Goal: Check status: Check status

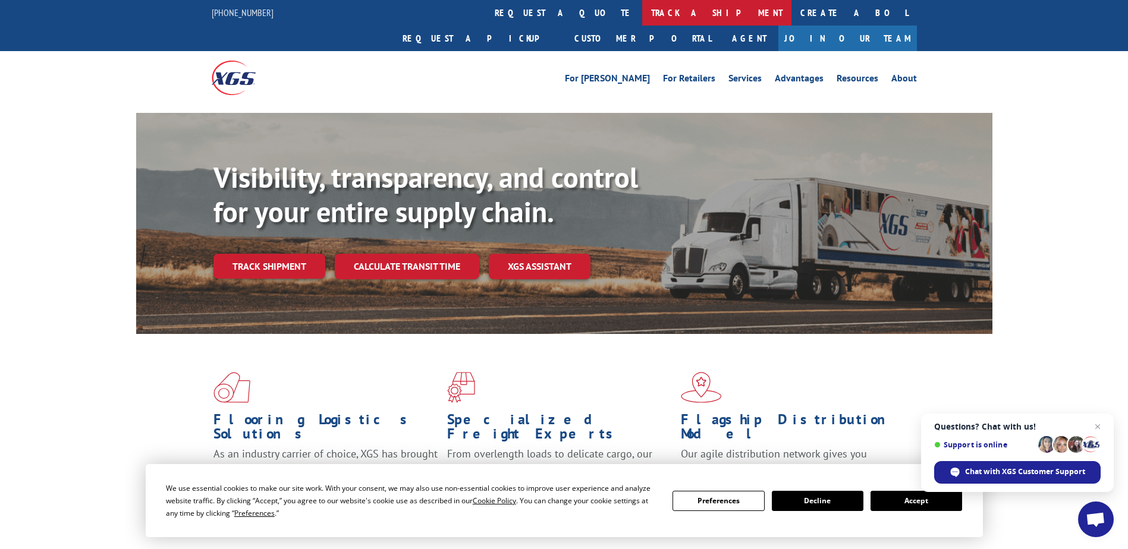
click at [642, 11] on link "track a shipment" at bounding box center [716, 13] width 149 height 26
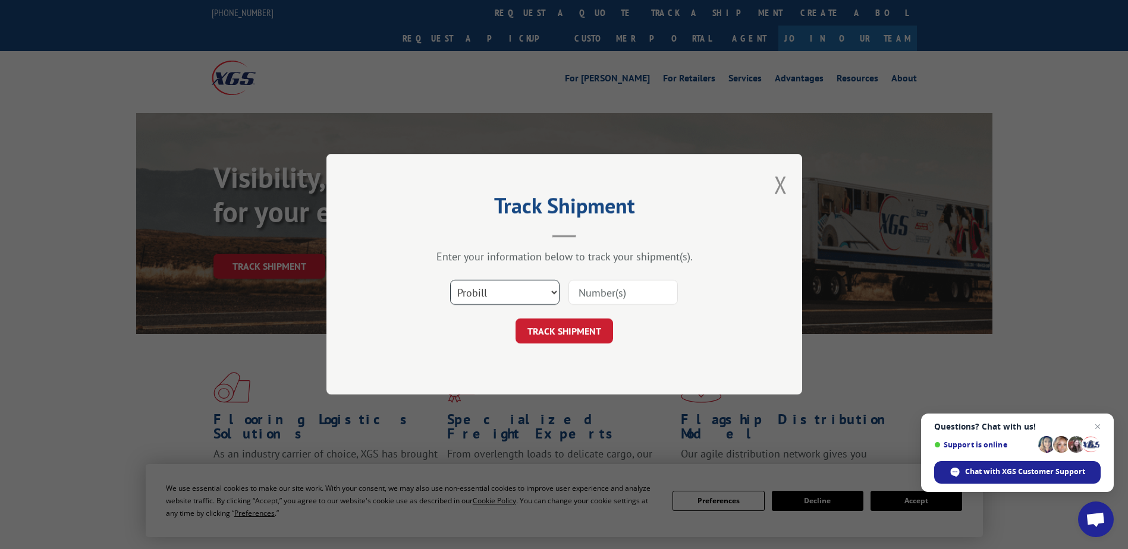
click at [495, 301] on select "Select category... Probill BOL PO" at bounding box center [504, 293] width 109 height 25
select select "bol"
click at [450, 281] on select "Select category... Probill BOL PO" at bounding box center [504, 293] width 109 height 25
drag, startPoint x: 628, startPoint y: 295, endPoint x: 631, endPoint y: 279, distance: 15.7
click at [628, 295] on input at bounding box center [622, 293] width 109 height 25
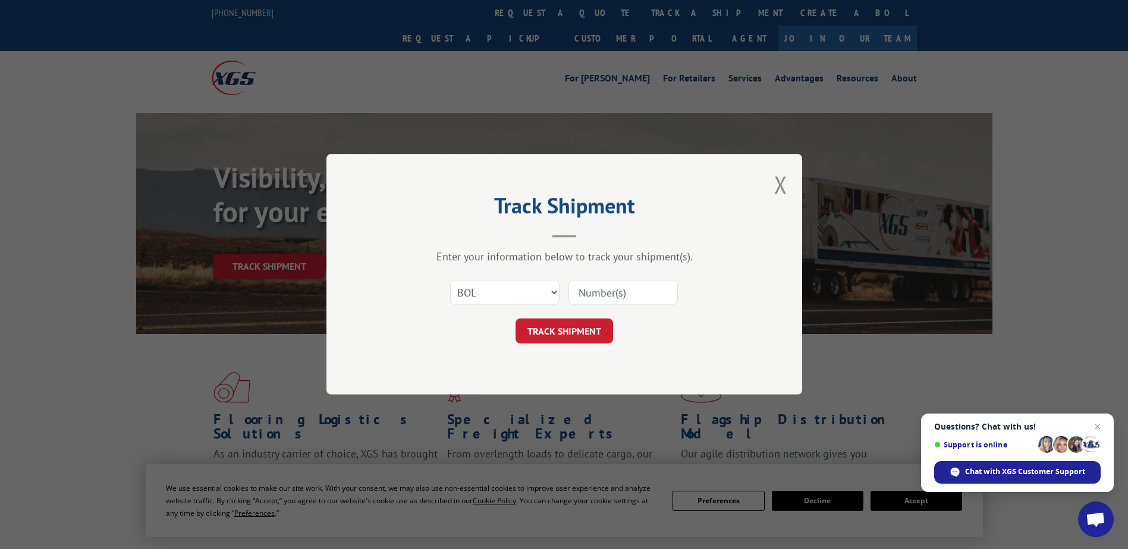
type input "1"
type input "2205262"
click button "TRACK SHIPMENT" at bounding box center [565, 331] width 98 height 25
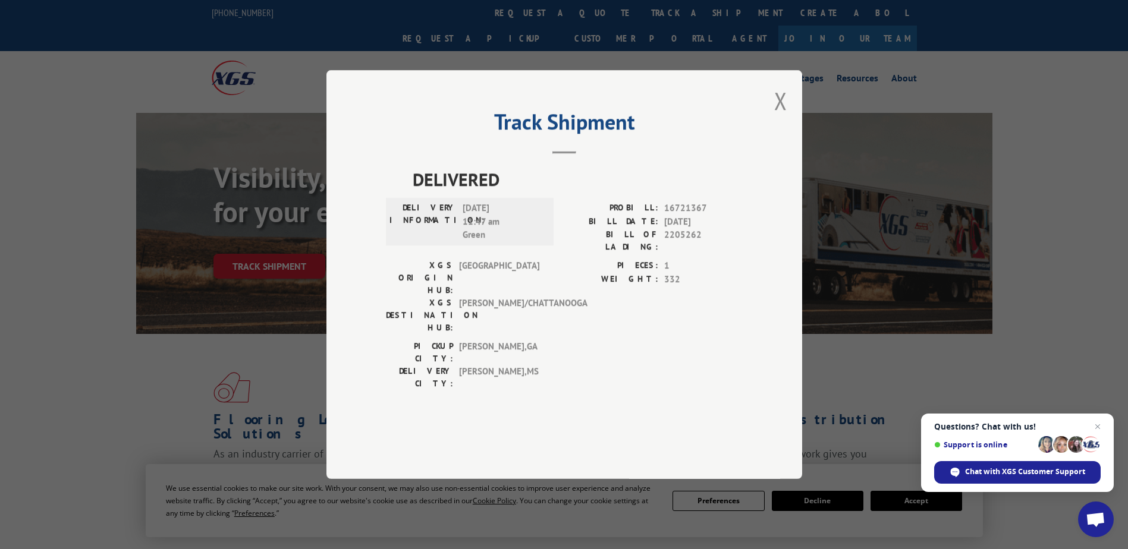
click at [664, 215] on span "16721367" at bounding box center [703, 209] width 78 height 14
drag, startPoint x: 664, startPoint y: 240, endPoint x: 698, endPoint y: 239, distance: 33.3
click at [698, 215] on span "16721367" at bounding box center [703, 209] width 78 height 14
copy span "16721367"
click at [784, 117] on button "Close modal" at bounding box center [780, 101] width 13 height 32
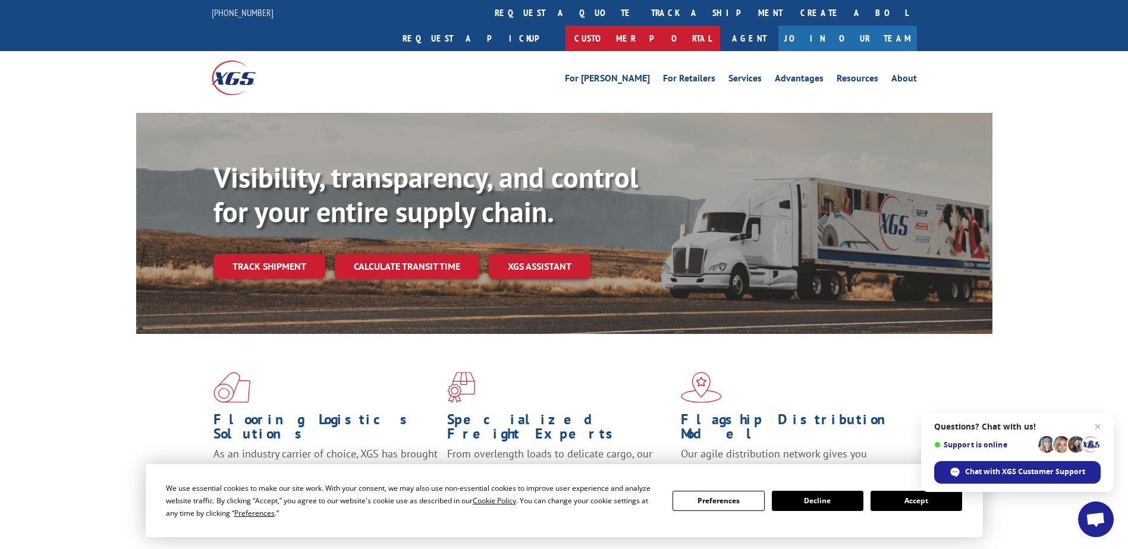
click at [720, 26] on link "Customer Portal" at bounding box center [642, 39] width 155 height 26
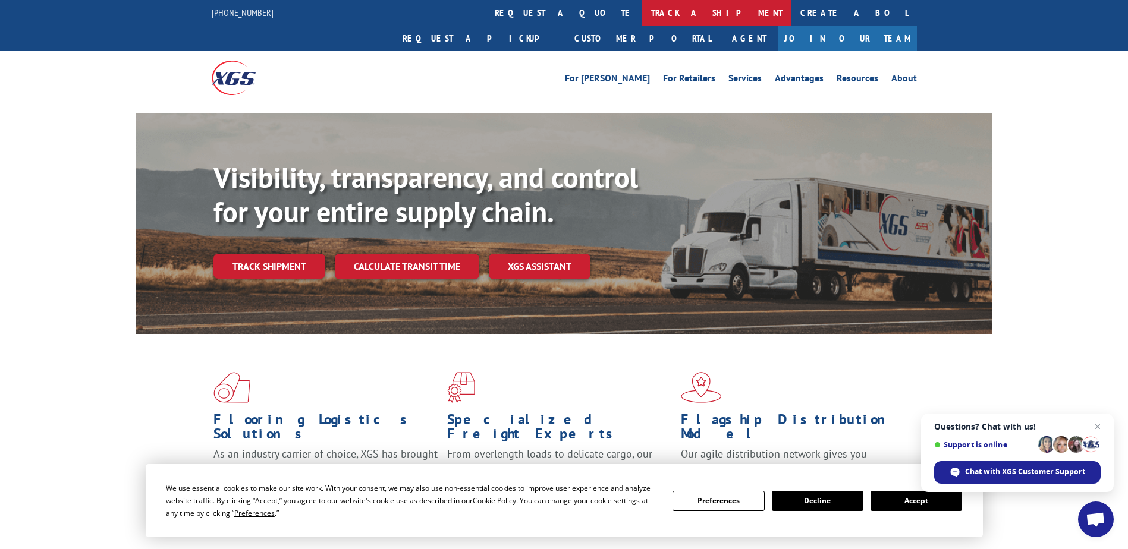
click at [642, 15] on link "track a shipment" at bounding box center [716, 13] width 149 height 26
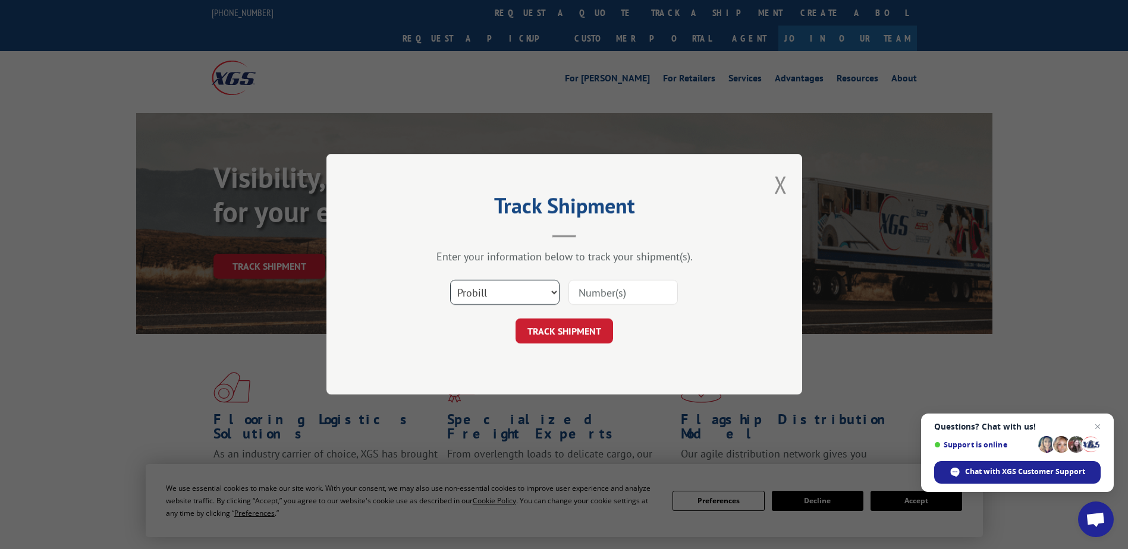
click at [482, 297] on select "Select category... Probill BOL PO" at bounding box center [504, 293] width 109 height 25
select select "bol"
click at [450, 281] on select "Select category... Probill BOL PO" at bounding box center [504, 293] width 109 height 25
click at [596, 300] on input at bounding box center [622, 293] width 109 height 25
type input "1297019"
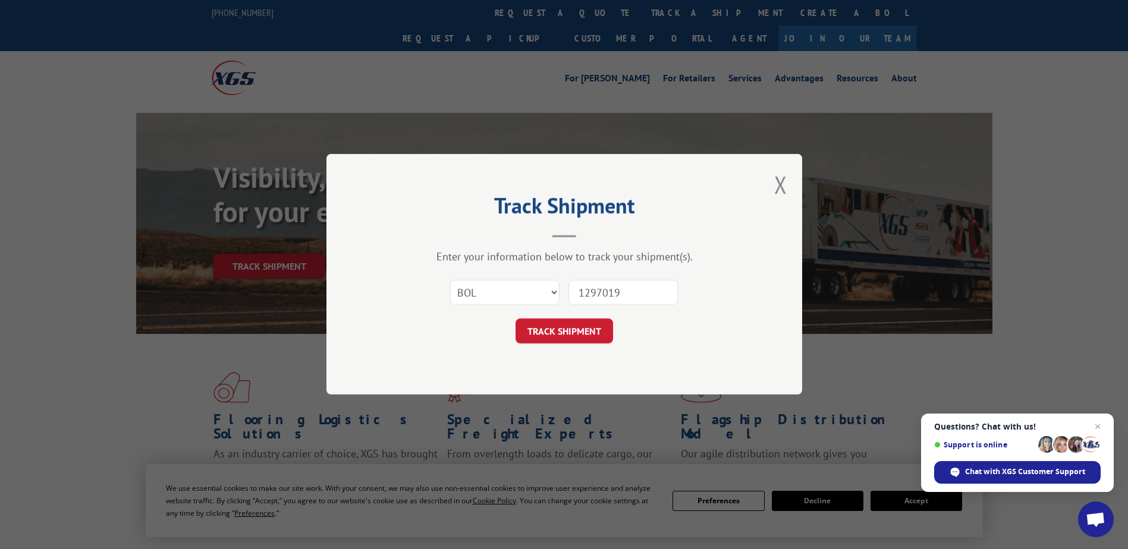
click button "TRACK SHIPMENT" at bounding box center [565, 331] width 98 height 25
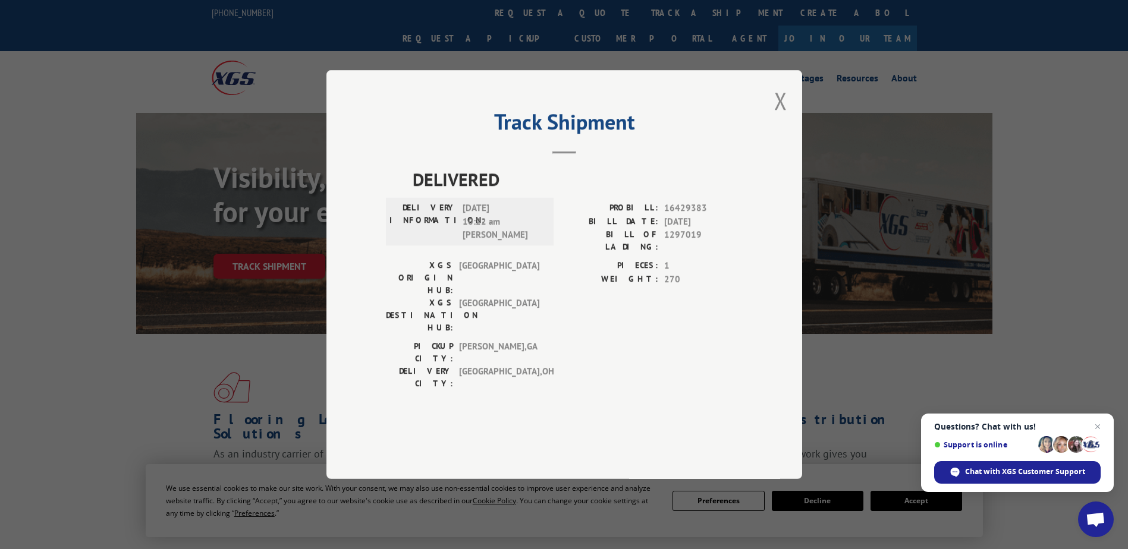
drag, startPoint x: 661, startPoint y: 243, endPoint x: 677, endPoint y: 240, distance: 16.3
click at [662, 215] on div "PROBILL: 16429383" at bounding box center [653, 209] width 178 height 14
click at [677, 215] on span "16429383" at bounding box center [703, 209] width 78 height 14
drag, startPoint x: 721, startPoint y: 238, endPoint x: 664, endPoint y: 244, distance: 58.0
click at [664, 215] on div "PROBILL: 16429383" at bounding box center [653, 209] width 178 height 14
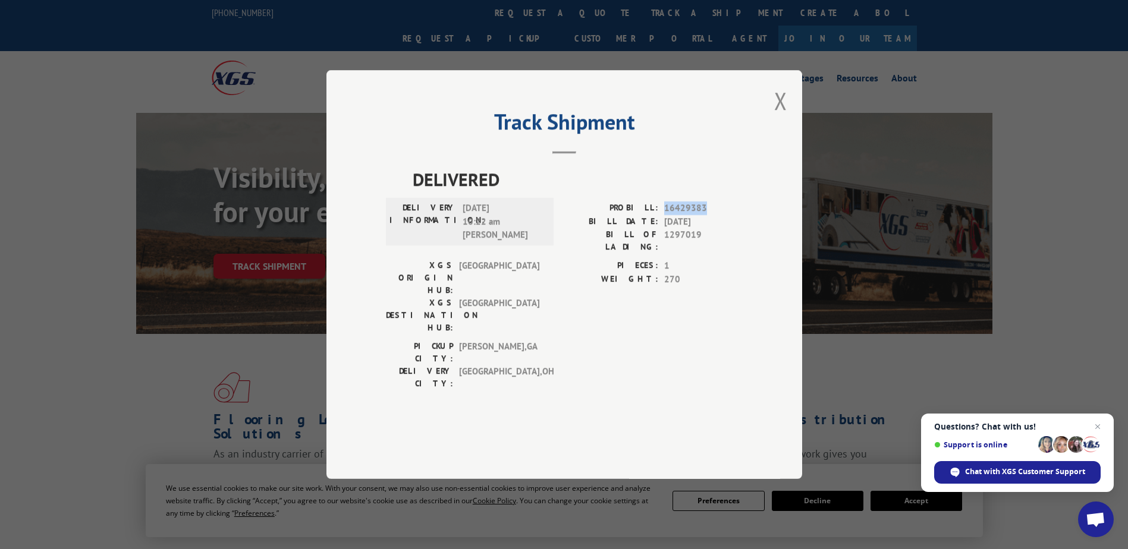
copy span "16429383"
click at [777, 117] on button "Close modal" at bounding box center [780, 101] width 13 height 32
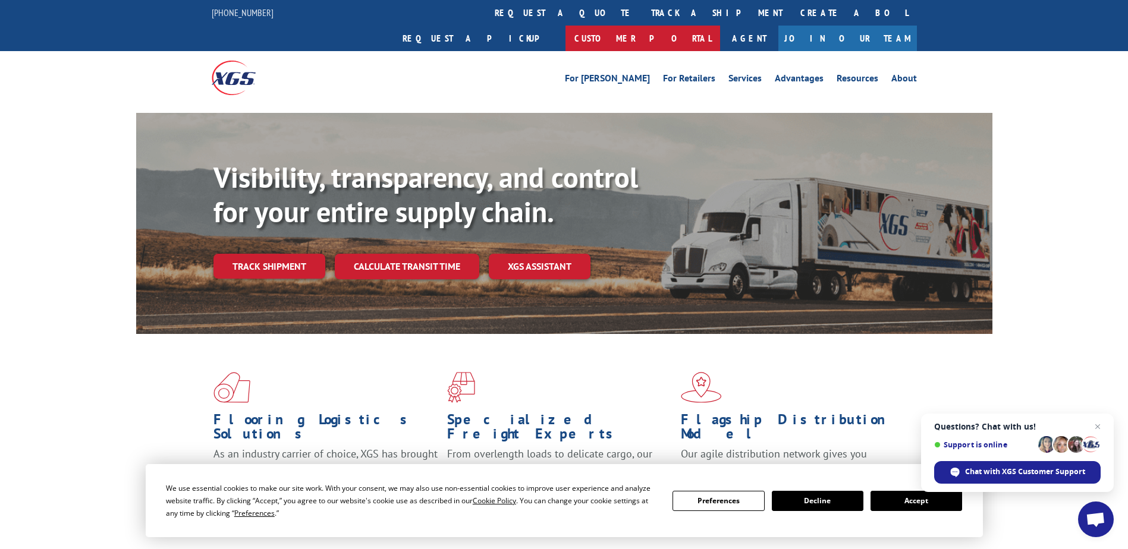
click at [720, 26] on link "Customer Portal" at bounding box center [642, 39] width 155 height 26
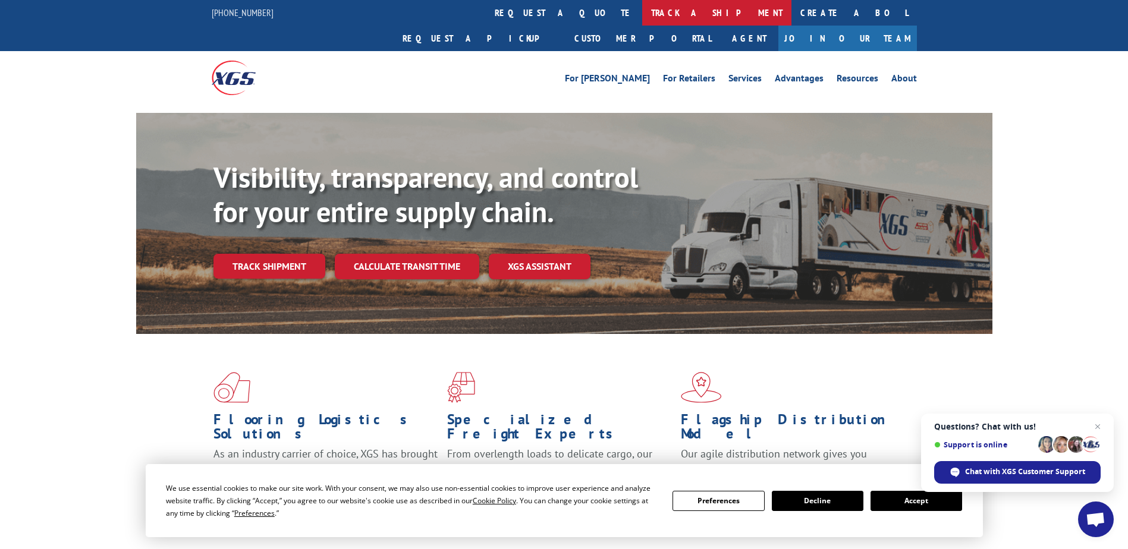
click at [642, 10] on link "track a shipment" at bounding box center [716, 13] width 149 height 26
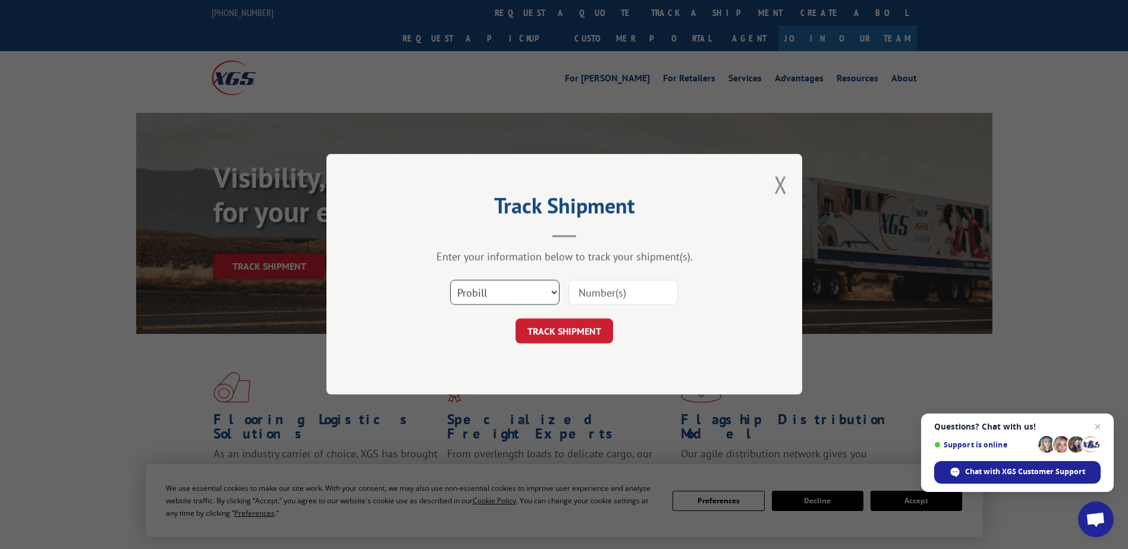
click at [498, 293] on select "Select category... Probill BOL PO" at bounding box center [504, 293] width 109 height 25
click at [450, 281] on select "Select category... Probill BOL PO" at bounding box center [504, 293] width 109 height 25
click at [497, 294] on select "Select category... Probill BOL PO" at bounding box center [504, 293] width 109 height 25
select select "bol"
click at [450, 281] on select "Select category... Probill BOL PO" at bounding box center [504, 293] width 109 height 25
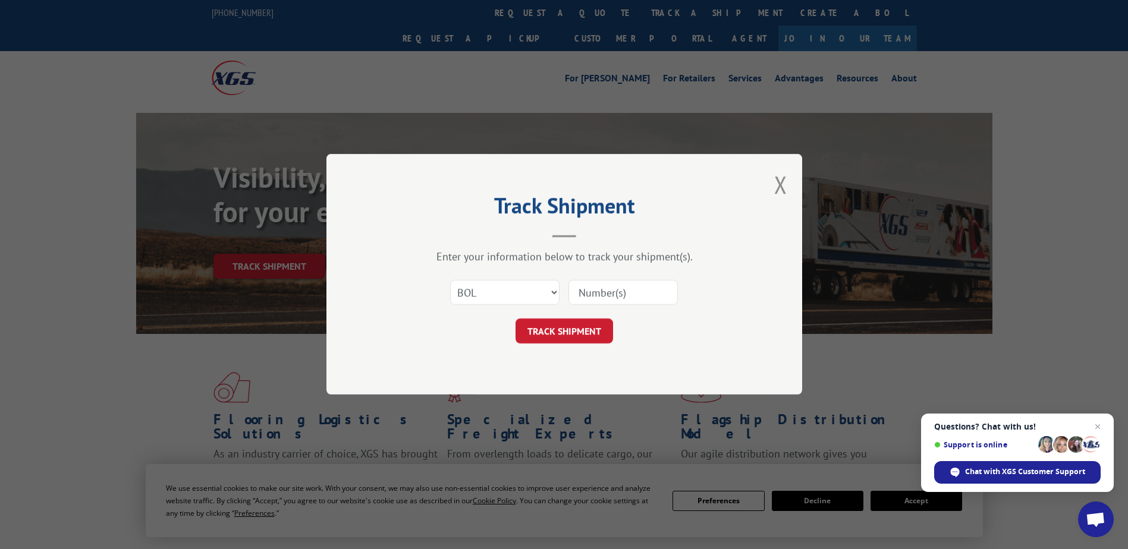
click at [574, 295] on input at bounding box center [622, 293] width 109 height 25
type input "2194695"
click button "TRACK SHIPMENT" at bounding box center [565, 331] width 98 height 25
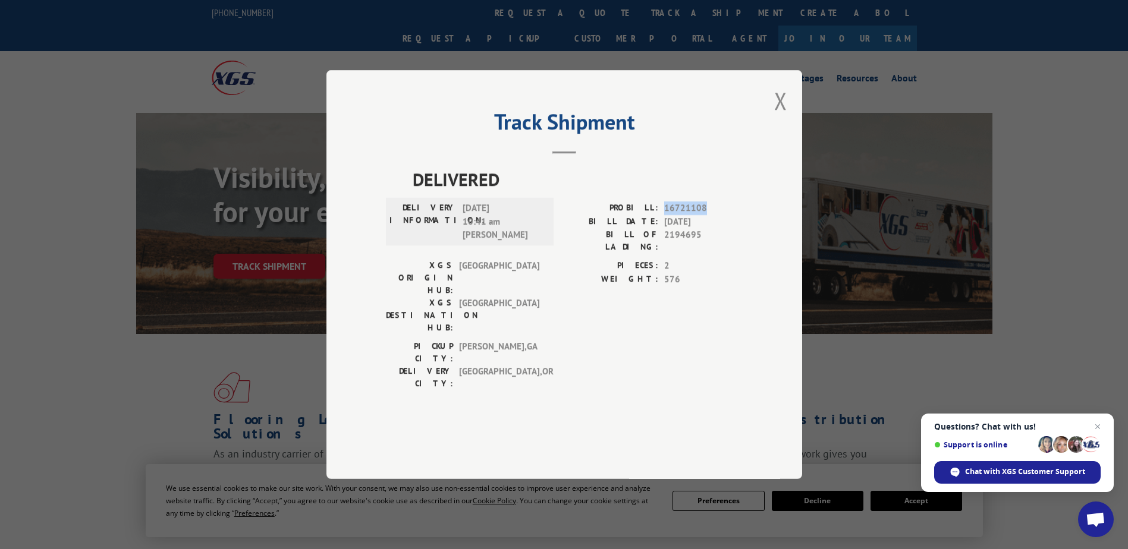
drag, startPoint x: 662, startPoint y: 239, endPoint x: 715, endPoint y: 244, distance: 52.5
click at [715, 215] on div "PROBILL: 16721108" at bounding box center [653, 209] width 178 height 14
drag, startPoint x: 715, startPoint y: 244, endPoint x: 696, endPoint y: 241, distance: 19.2
copy span "16721108"
click at [787, 117] on button "Close modal" at bounding box center [780, 101] width 13 height 32
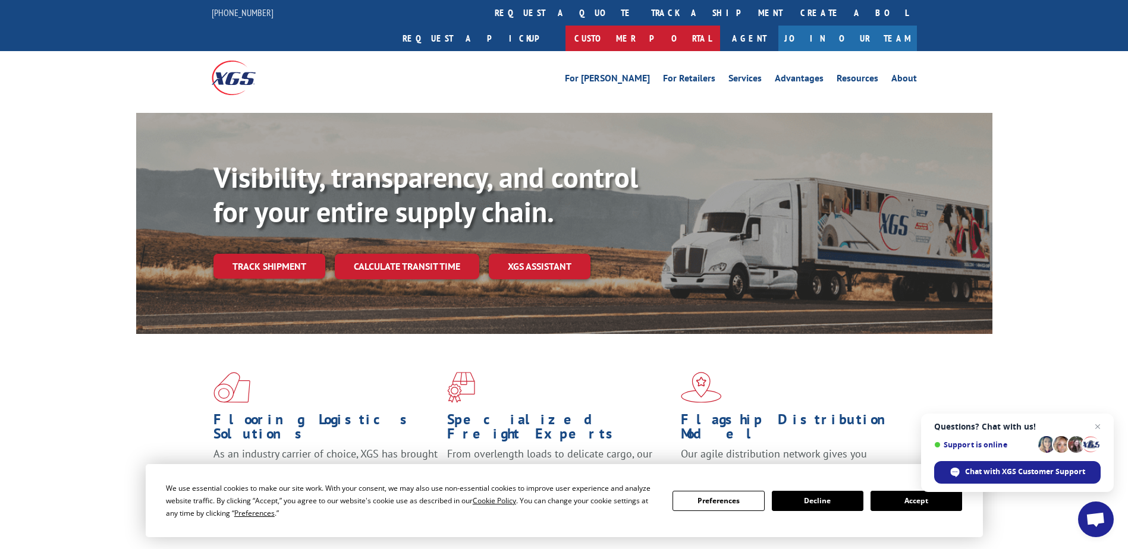
click at [720, 26] on link "Customer Portal" at bounding box center [642, 39] width 155 height 26
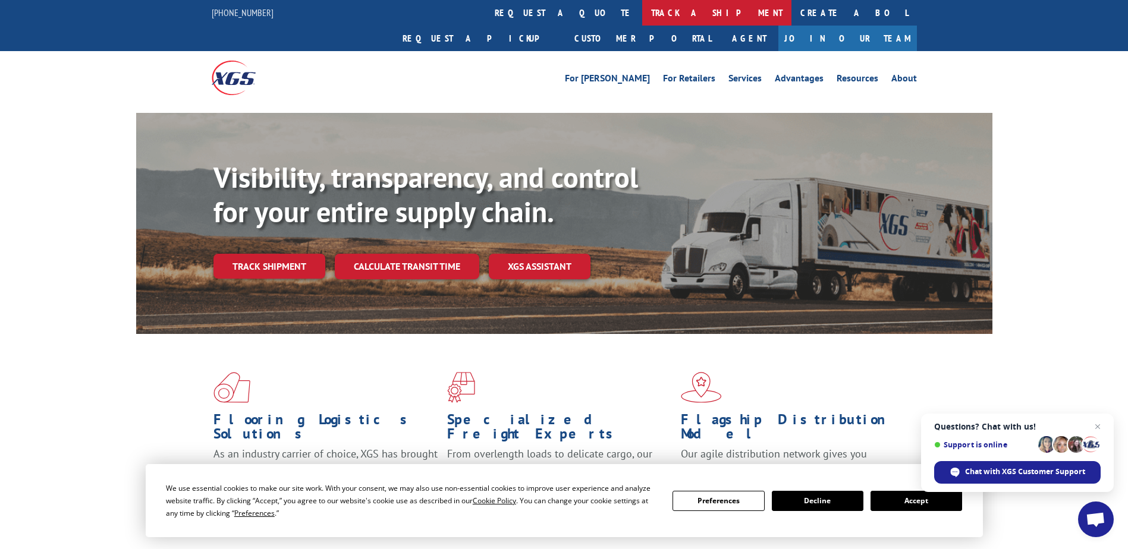
click at [642, 7] on link "track a shipment" at bounding box center [716, 13] width 149 height 26
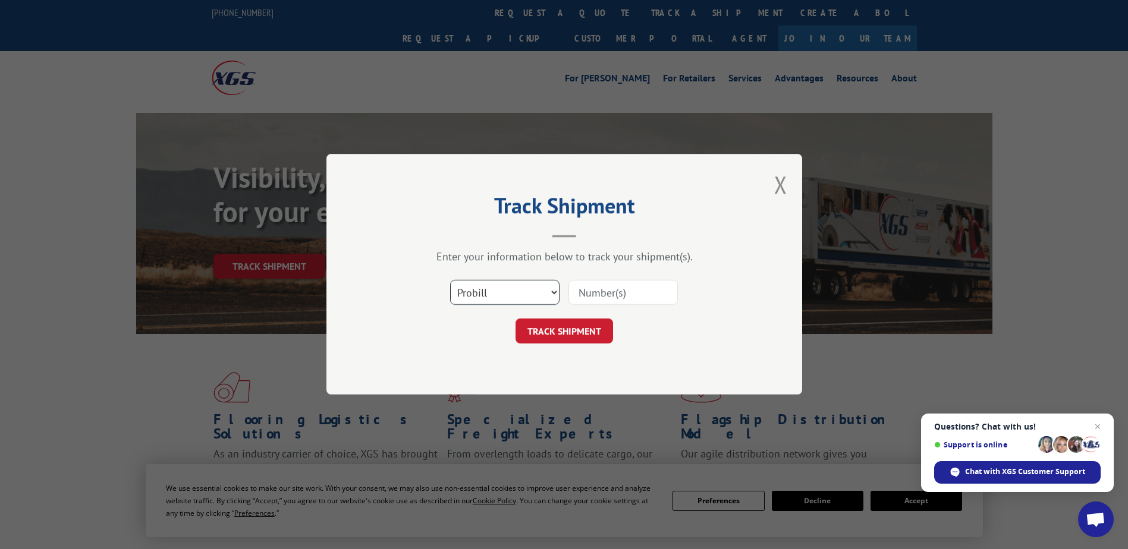
click at [533, 293] on select "Select category... Probill BOL PO" at bounding box center [504, 293] width 109 height 25
select select "bol"
click at [450, 281] on select "Select category... Probill BOL PO" at bounding box center [504, 293] width 109 height 25
click at [595, 291] on input at bounding box center [622, 293] width 109 height 25
type input "1268611"
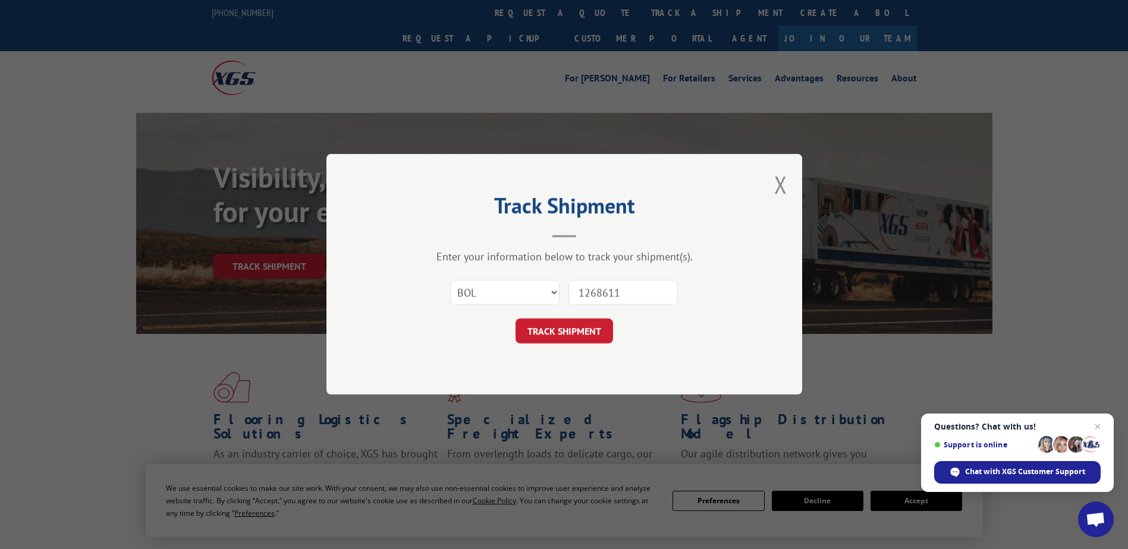
click button "TRACK SHIPMENT" at bounding box center [565, 331] width 98 height 25
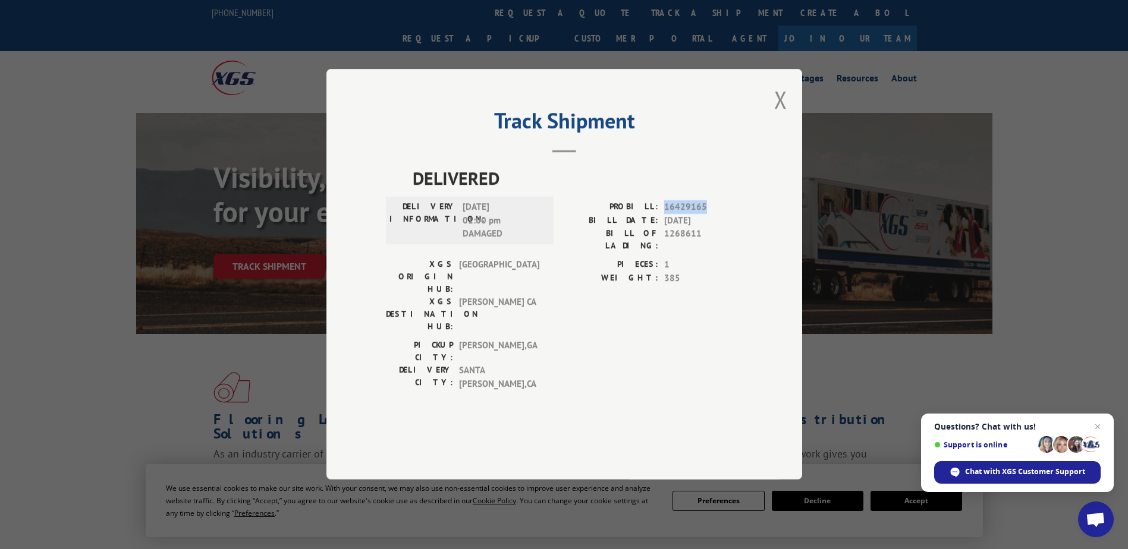
drag, startPoint x: 661, startPoint y: 236, endPoint x: 703, endPoint y: 240, distance: 41.8
click at [703, 215] on div "PROBILL: 16429165" at bounding box center [653, 208] width 178 height 14
copy span "16429165"
click at [771, 137] on div "Track Shipment DELIVERED DELIVERY INFORMATION: [DATE] 01:00 pm DAMAGED PROBILL:…" at bounding box center [564, 274] width 476 height 411
click at [775, 115] on button "Close modal" at bounding box center [780, 100] width 13 height 32
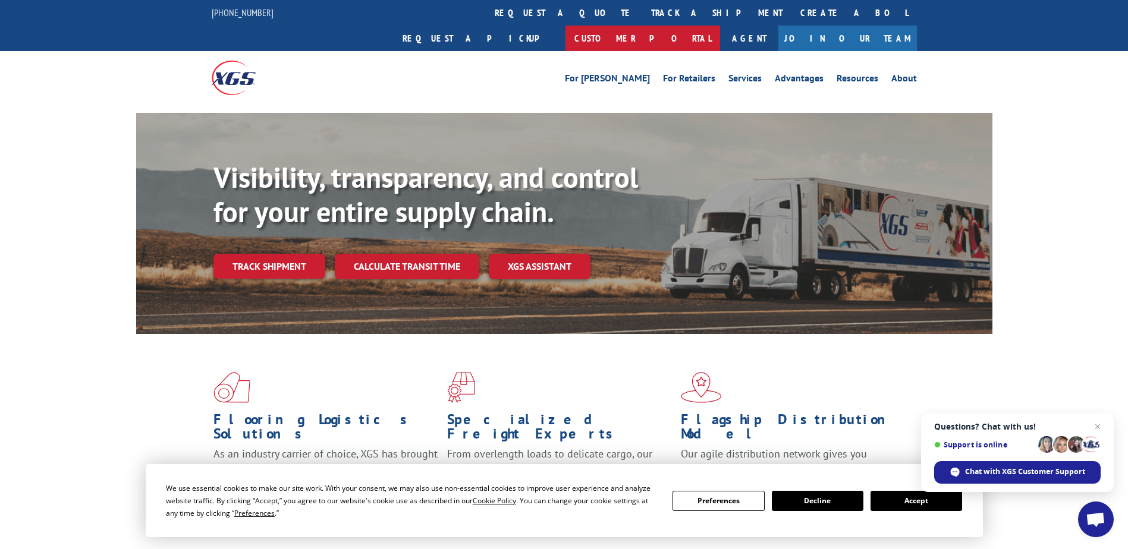
click at [720, 26] on link "Customer Portal" at bounding box center [642, 39] width 155 height 26
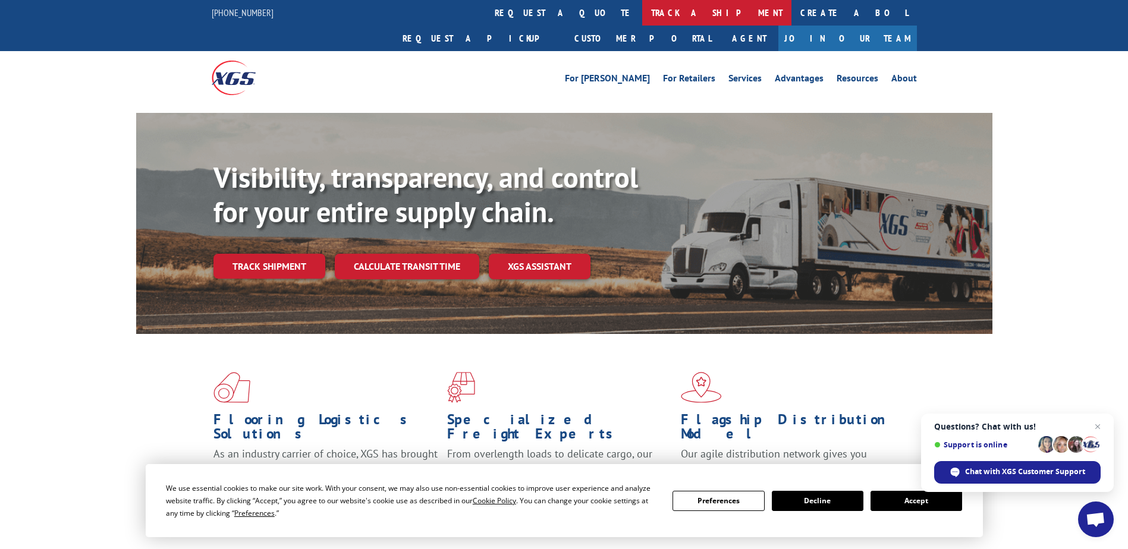
click at [642, 17] on link "track a shipment" at bounding box center [716, 13] width 149 height 26
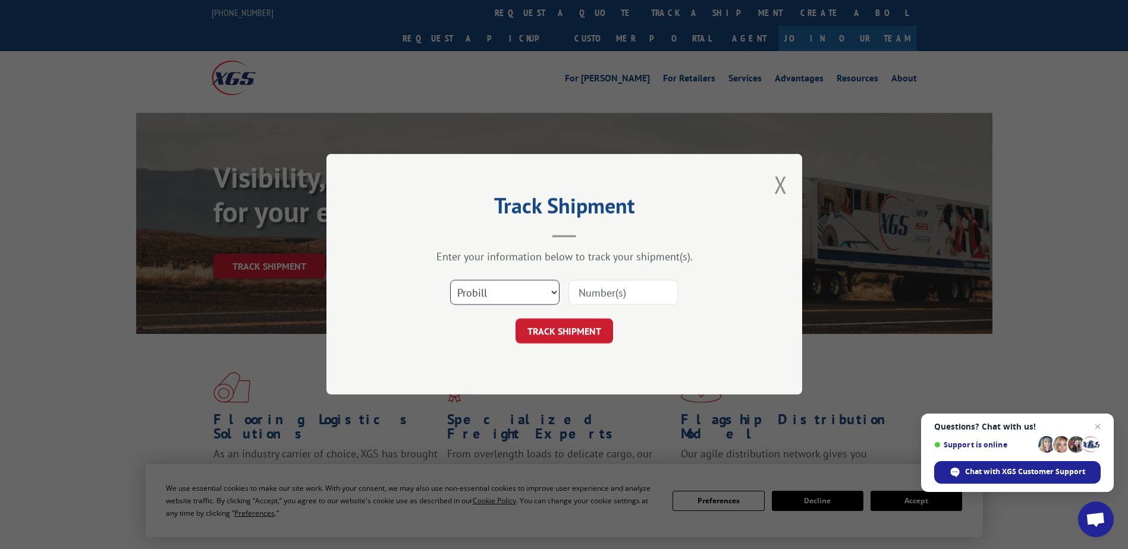
click at [475, 299] on select "Select category... Probill BOL PO" at bounding box center [504, 293] width 109 height 25
select select "bol"
click at [450, 281] on select "Select category... Probill BOL PO" at bounding box center [504, 293] width 109 height 25
click at [593, 296] on input at bounding box center [622, 293] width 109 height 25
type input "2047662"
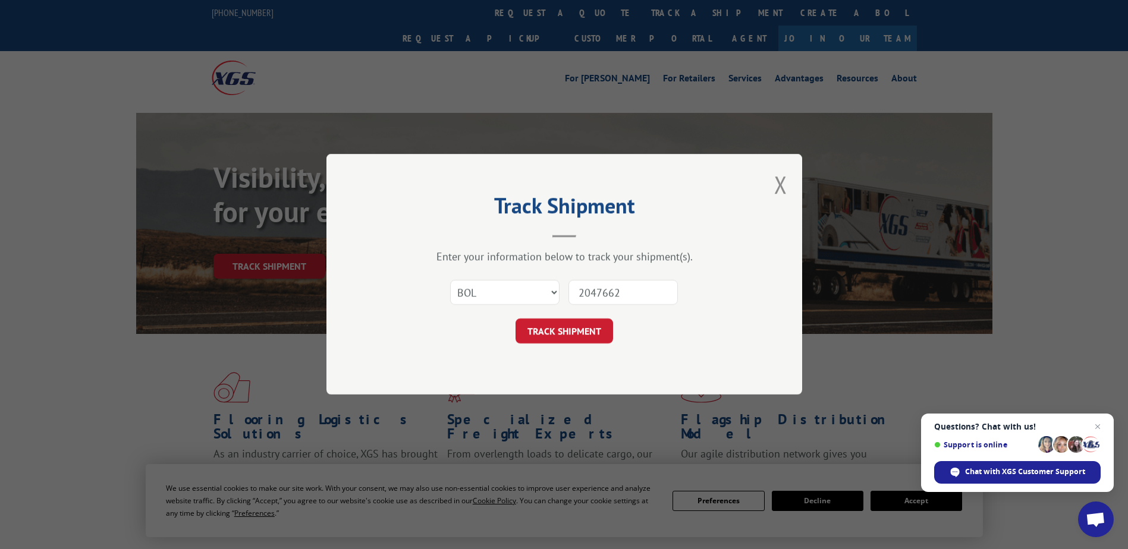
click button "TRACK SHIPMENT" at bounding box center [565, 331] width 98 height 25
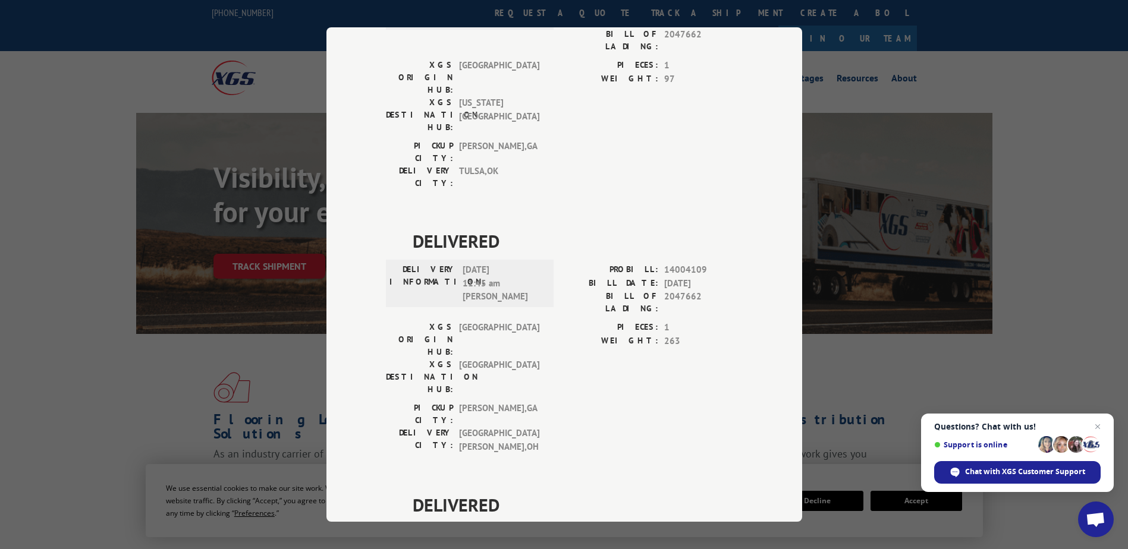
scroll to position [178, 0]
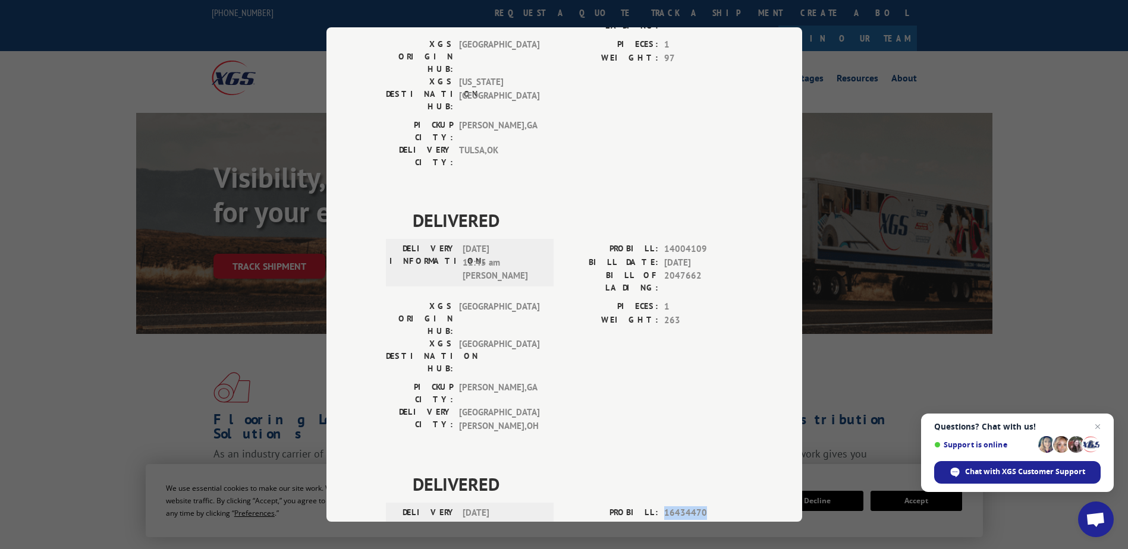
drag, startPoint x: 657, startPoint y: 374, endPoint x: 702, endPoint y: 367, distance: 45.7
click at [702, 507] on div "PROBILL: 16434470" at bounding box center [653, 514] width 178 height 14
drag, startPoint x: 702, startPoint y: 367, endPoint x: 689, endPoint y: 366, distance: 13.2
copy span "16434470"
click at [859, 150] on div "Track Shipment DELIVERED DELIVERY INFORMATION: PROBILL: 10862552 BILL DATE: [DA…" at bounding box center [564, 274] width 1128 height 549
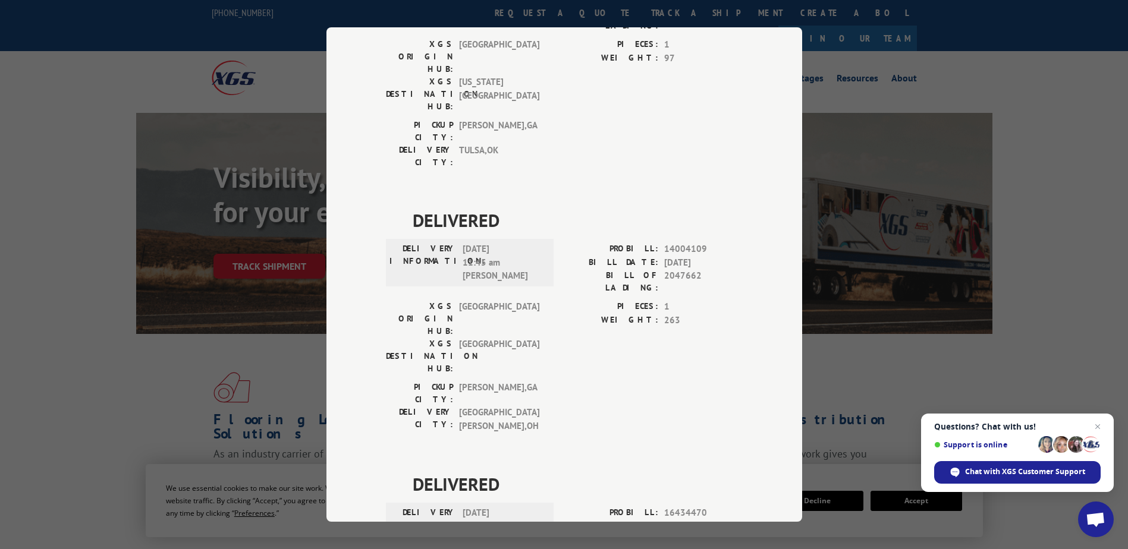
scroll to position [0, 0]
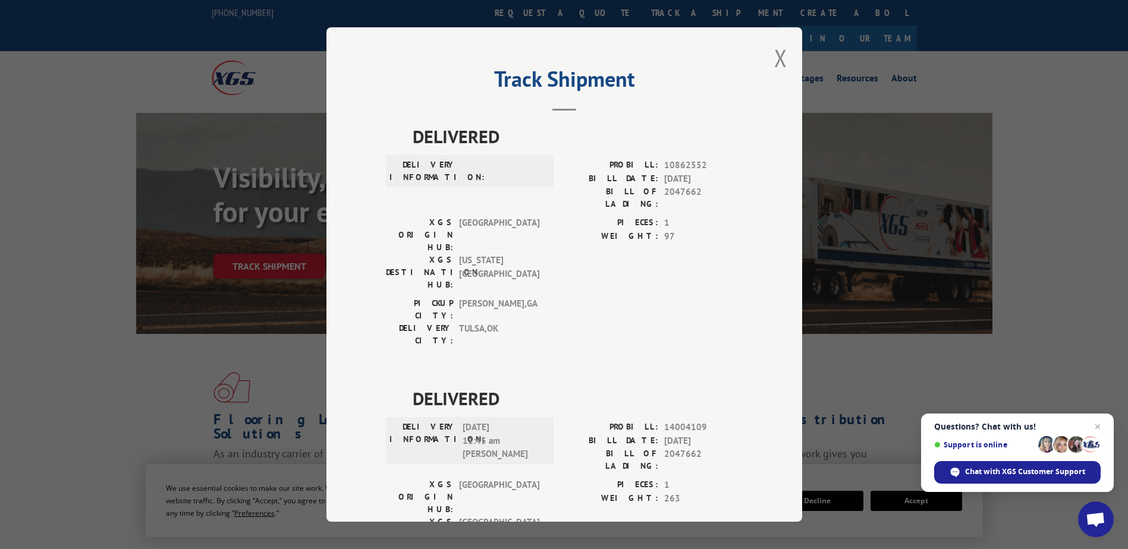
click at [786, 53] on div "Track Shipment DELIVERED DELIVERY INFORMATION: PROBILL: 10862552 BILL DATE: [DA…" at bounding box center [564, 274] width 476 height 495
click at [769, 62] on div "Track Shipment DELIVERED DELIVERY INFORMATION: PROBILL: 10862552 BILL DATE: [DA…" at bounding box center [564, 274] width 476 height 495
drag, startPoint x: 769, startPoint y: 62, endPoint x: 737, endPoint y: 79, distance: 36.4
click at [737, 79] on h2 "Track Shipment" at bounding box center [564, 82] width 357 height 23
click at [785, 56] on div "Track Shipment DELIVERED DELIVERY INFORMATION: PROBILL: 10862552 BILL DATE: [DA…" at bounding box center [564, 274] width 476 height 495
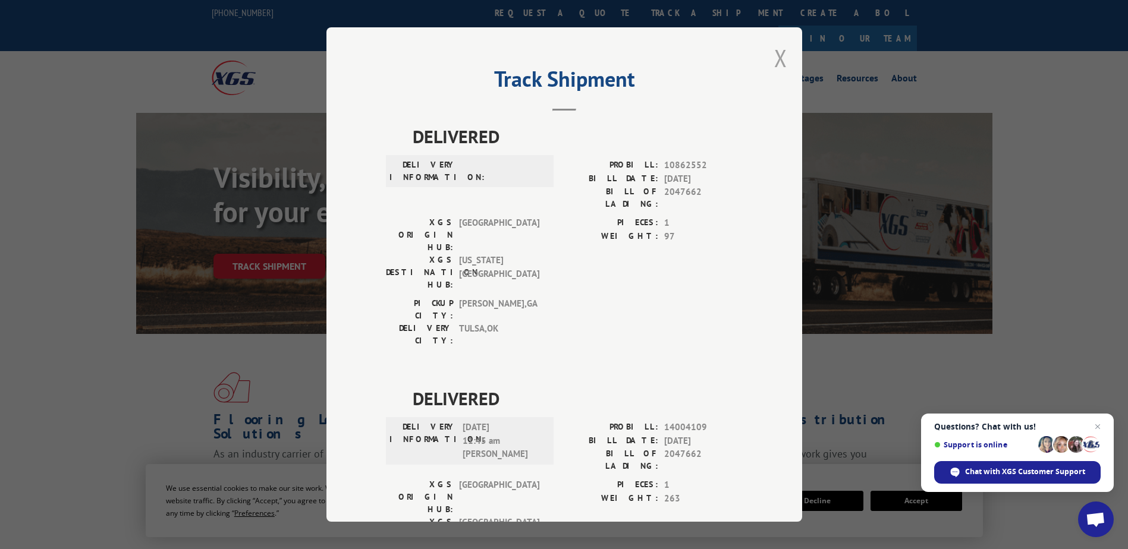
click at [774, 60] on button "Close modal" at bounding box center [780, 58] width 13 height 32
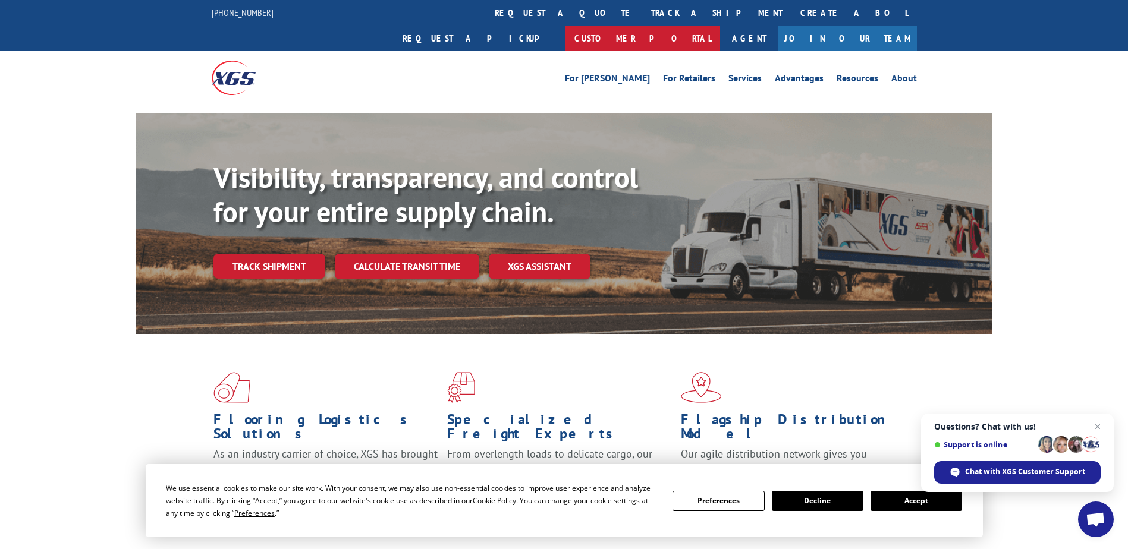
click at [720, 26] on link "Customer Portal" at bounding box center [642, 39] width 155 height 26
click at [642, 7] on link "track a shipment" at bounding box center [716, 13] width 149 height 26
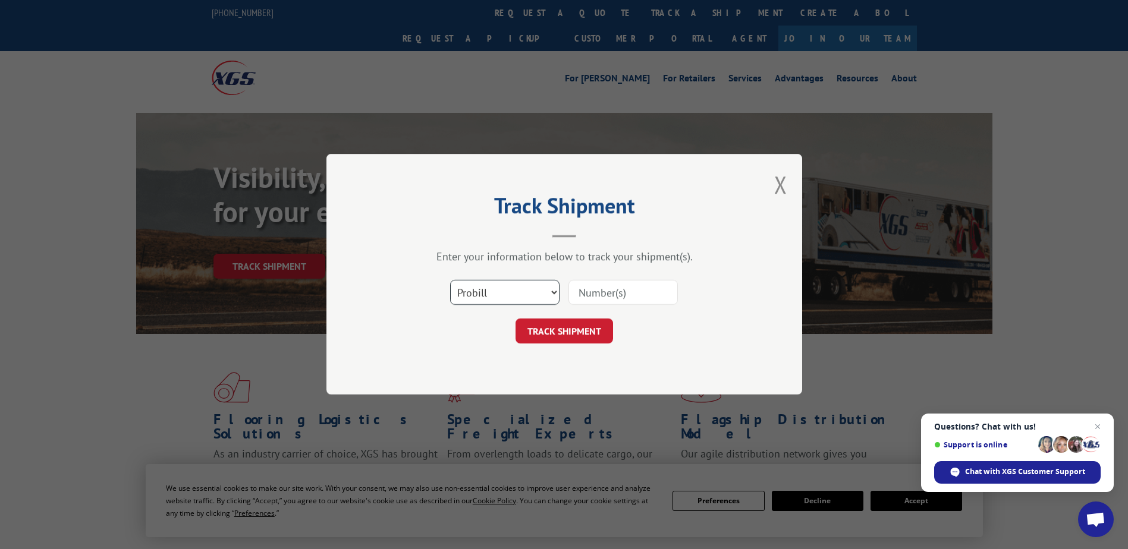
click at [533, 290] on select "Select category... Probill BOL PO" at bounding box center [504, 293] width 109 height 25
select select "bol"
click at [450, 281] on select "Select category... Probill BOL PO" at bounding box center [504, 293] width 109 height 25
click at [597, 293] on input at bounding box center [622, 293] width 109 height 25
type input "2131314"
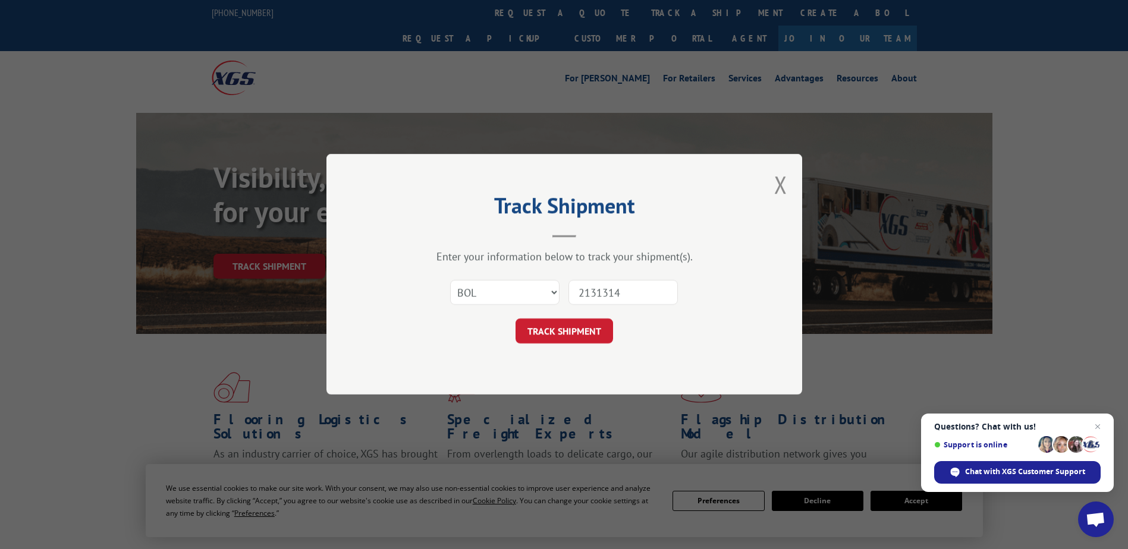
click button "TRACK SHIPMENT" at bounding box center [565, 331] width 98 height 25
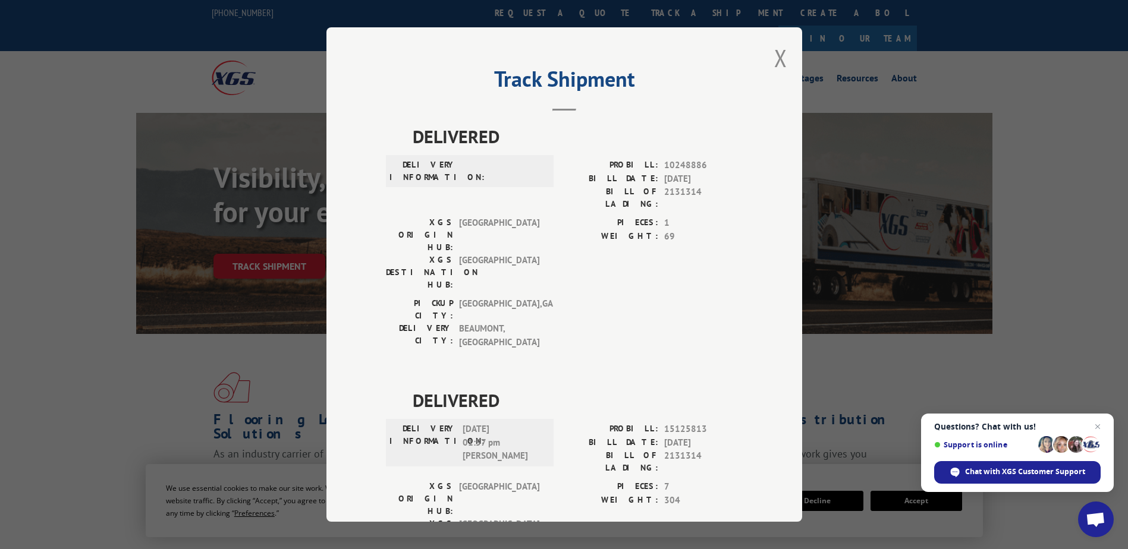
scroll to position [232, 0]
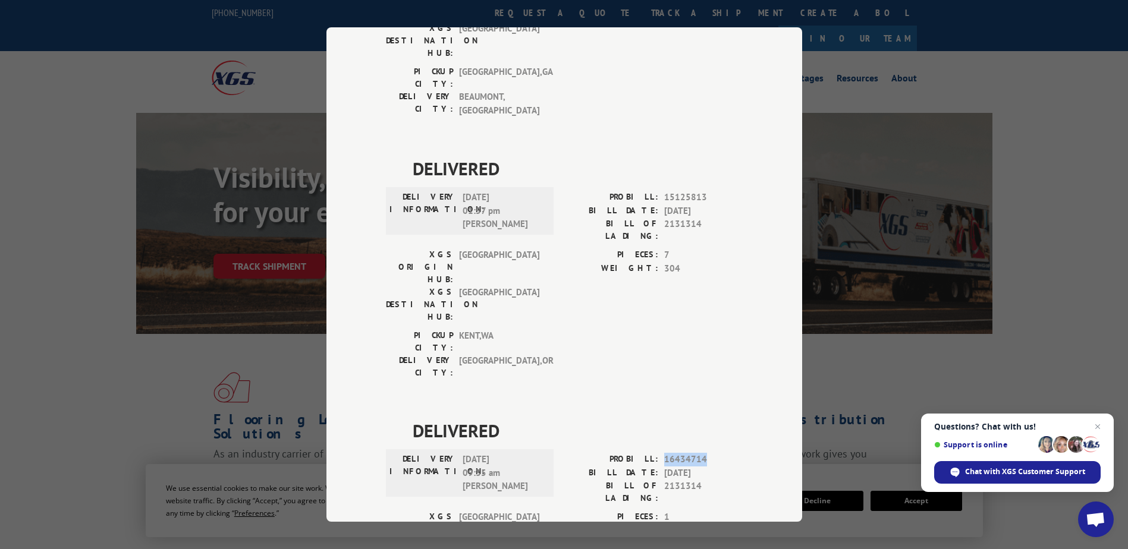
drag, startPoint x: 654, startPoint y: 316, endPoint x: 723, endPoint y: 314, distance: 69.0
click at [723, 453] on div "PROBILL: 16434714" at bounding box center [653, 460] width 178 height 14
drag, startPoint x: 723, startPoint y: 314, endPoint x: 684, endPoint y: 322, distance: 39.5
copy div "16434714"
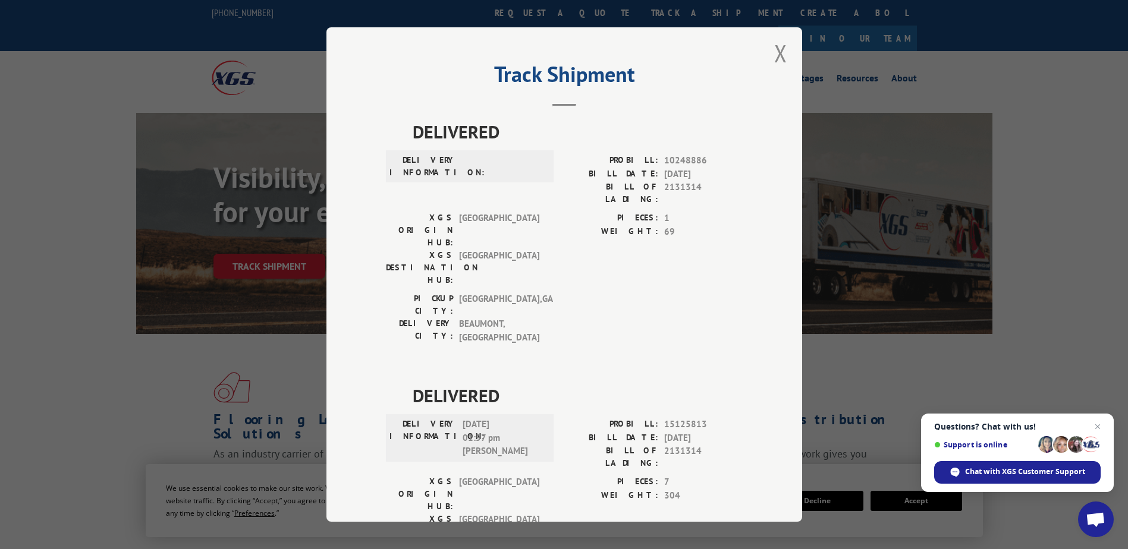
scroll to position [0, 0]
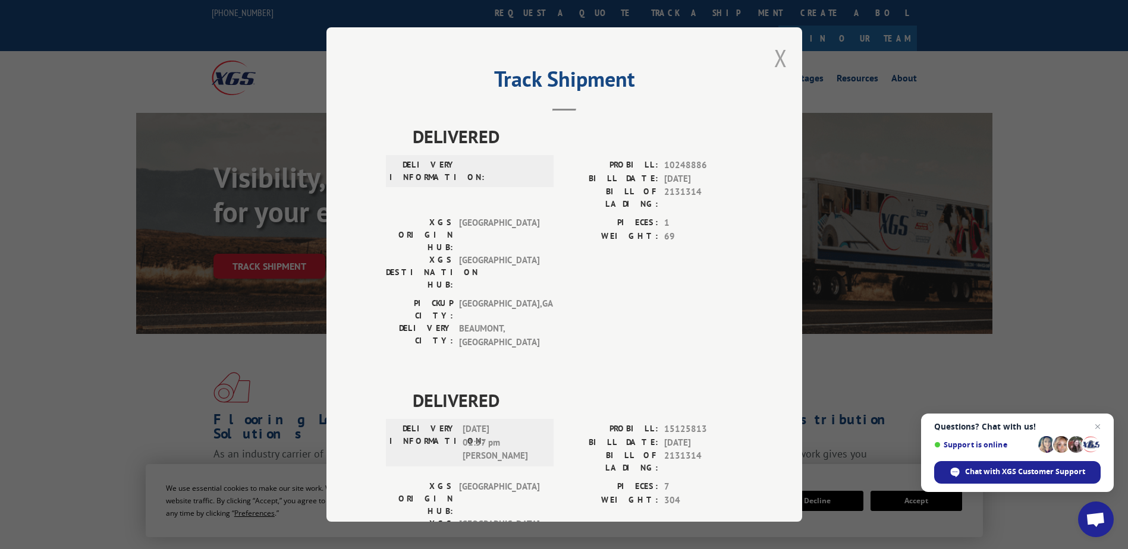
click at [774, 64] on button "Close modal" at bounding box center [780, 58] width 13 height 32
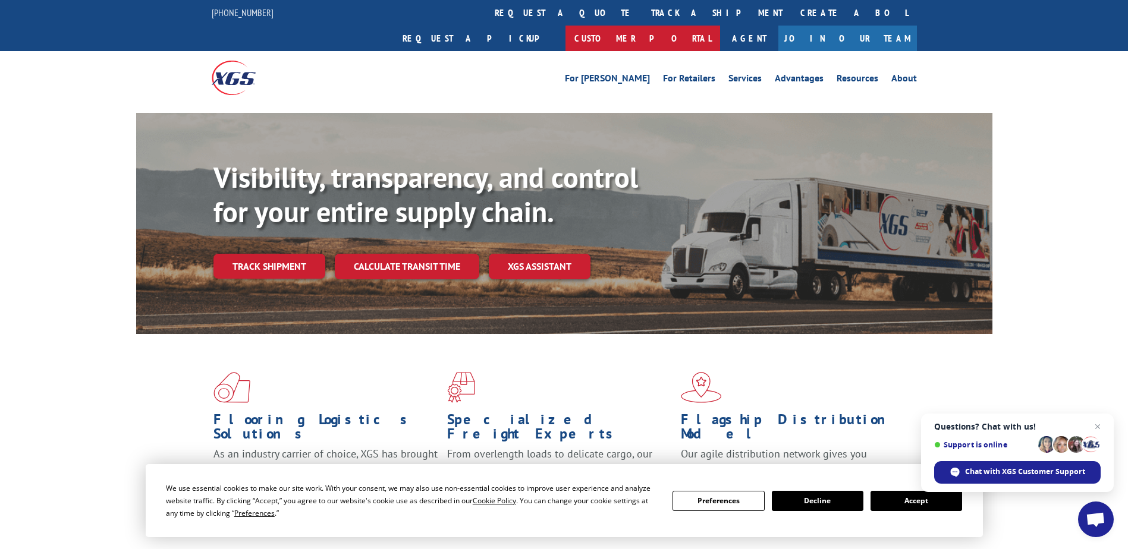
click at [720, 26] on link "Customer Portal" at bounding box center [642, 39] width 155 height 26
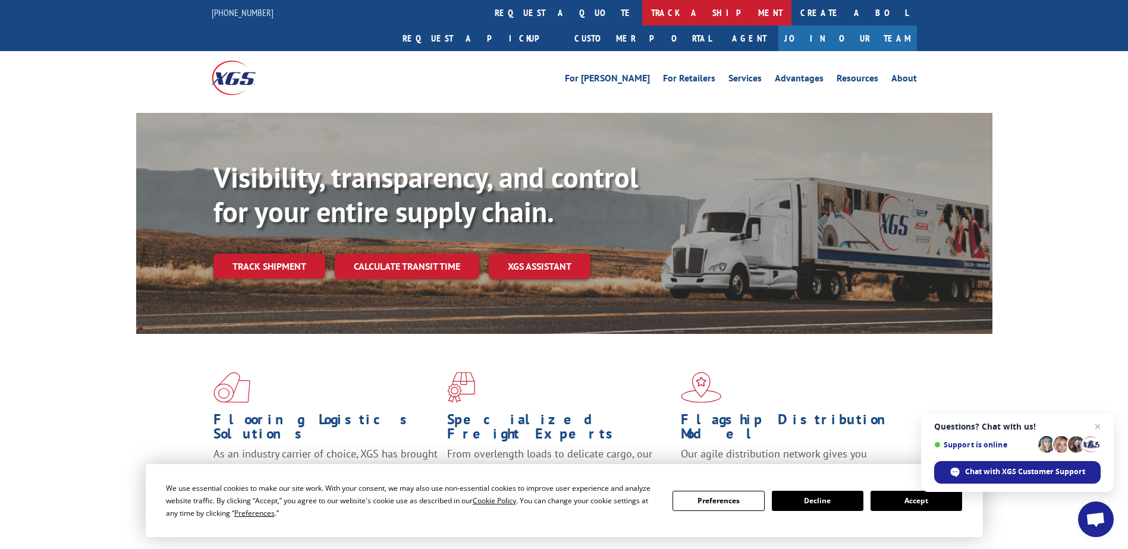
click at [642, 17] on link "track a shipment" at bounding box center [716, 13] width 149 height 26
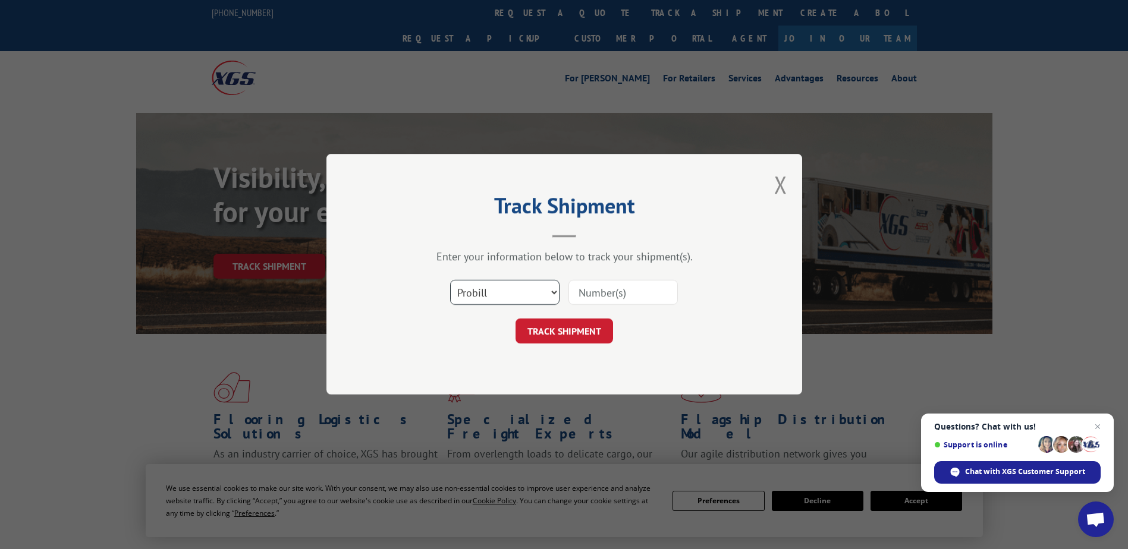
click at [525, 294] on select "Select category... Probill BOL PO" at bounding box center [504, 293] width 109 height 25
select select "bol"
click at [450, 281] on select "Select category... Probill BOL PO" at bounding box center [504, 293] width 109 height 25
click at [590, 300] on input at bounding box center [622, 293] width 109 height 25
click at [786, 188] on button "Close modal" at bounding box center [780, 185] width 13 height 32
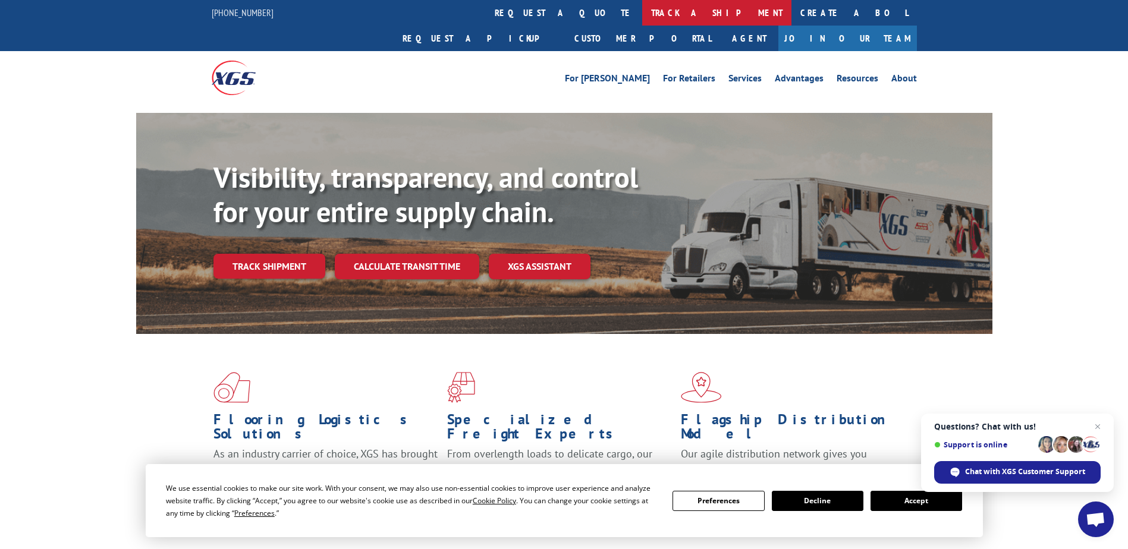
click at [642, 10] on link "track a shipment" at bounding box center [716, 13] width 149 height 26
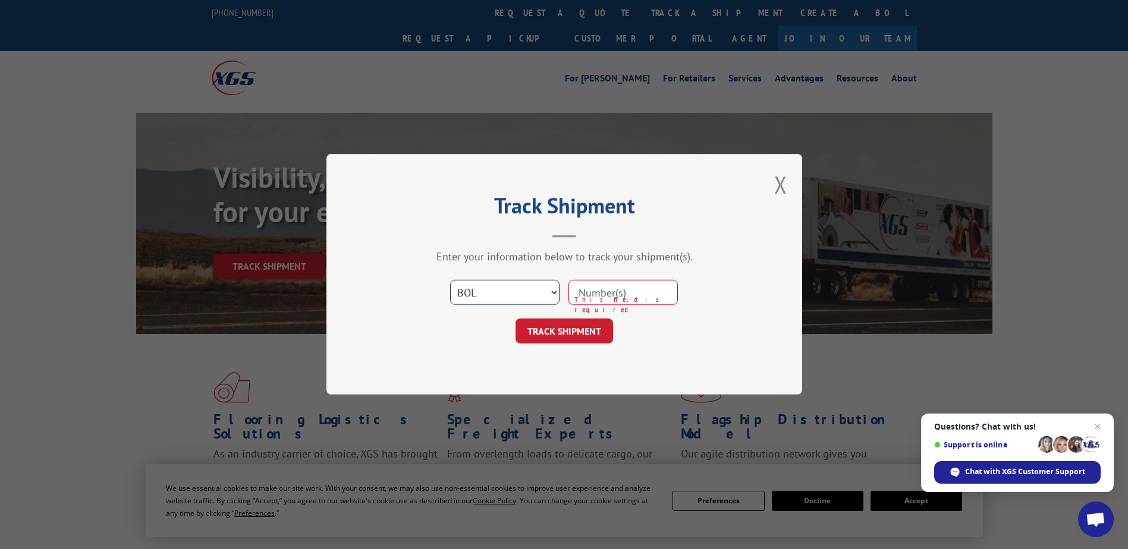
click at [531, 287] on select "Select category... Probill BOL PO" at bounding box center [504, 293] width 109 height 25
click at [450, 281] on select "Select category... Probill BOL PO" at bounding box center [504, 293] width 109 height 25
click at [609, 290] on input at bounding box center [622, 293] width 109 height 25
type input "2131314"
click button "TRACK SHIPMENT" at bounding box center [565, 331] width 98 height 25
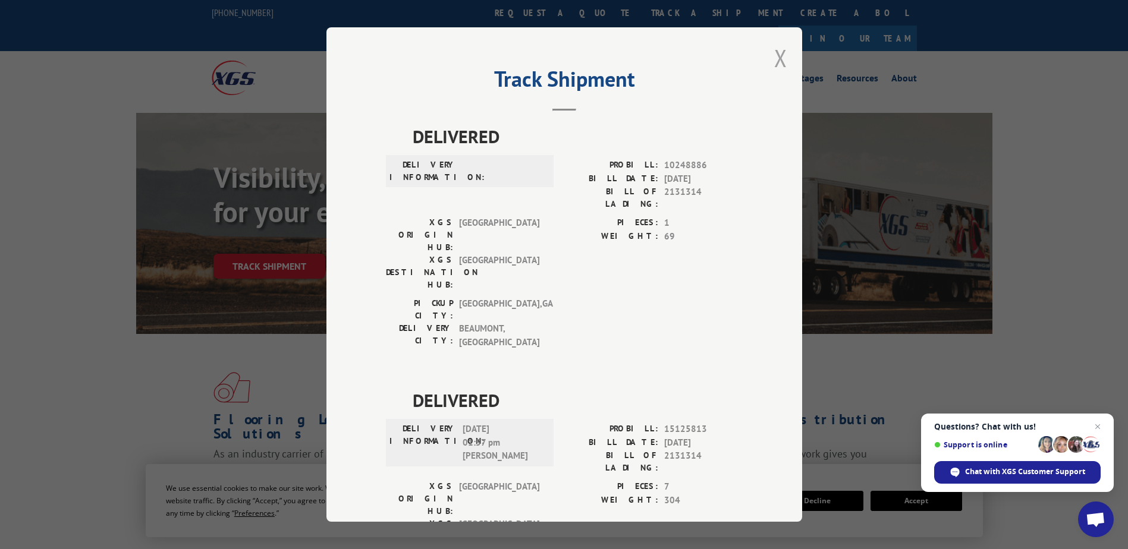
click at [776, 49] on button "Close modal" at bounding box center [780, 58] width 13 height 32
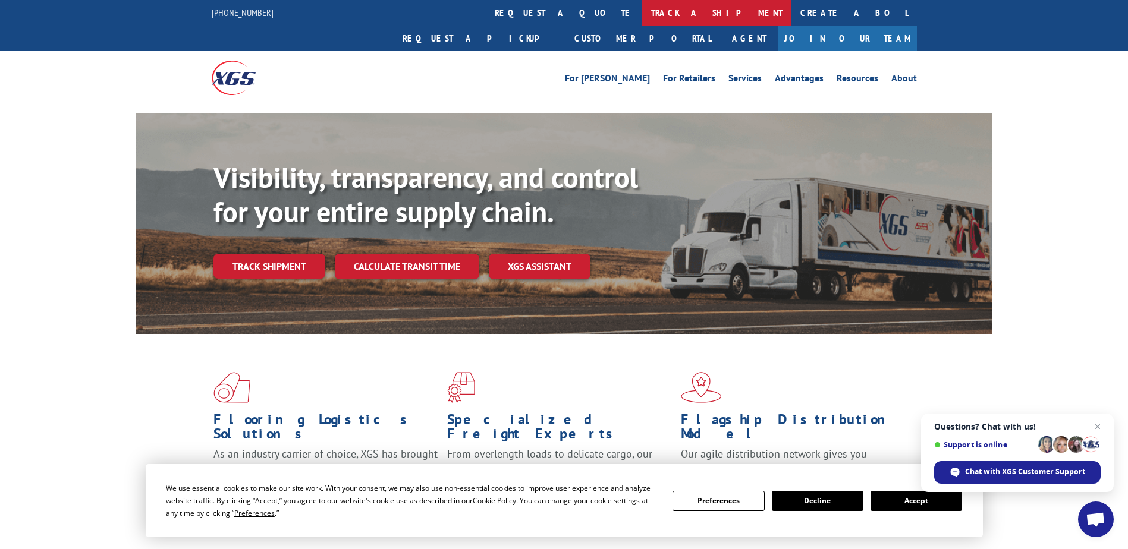
click at [642, 7] on link "track a shipment" at bounding box center [716, 13] width 149 height 26
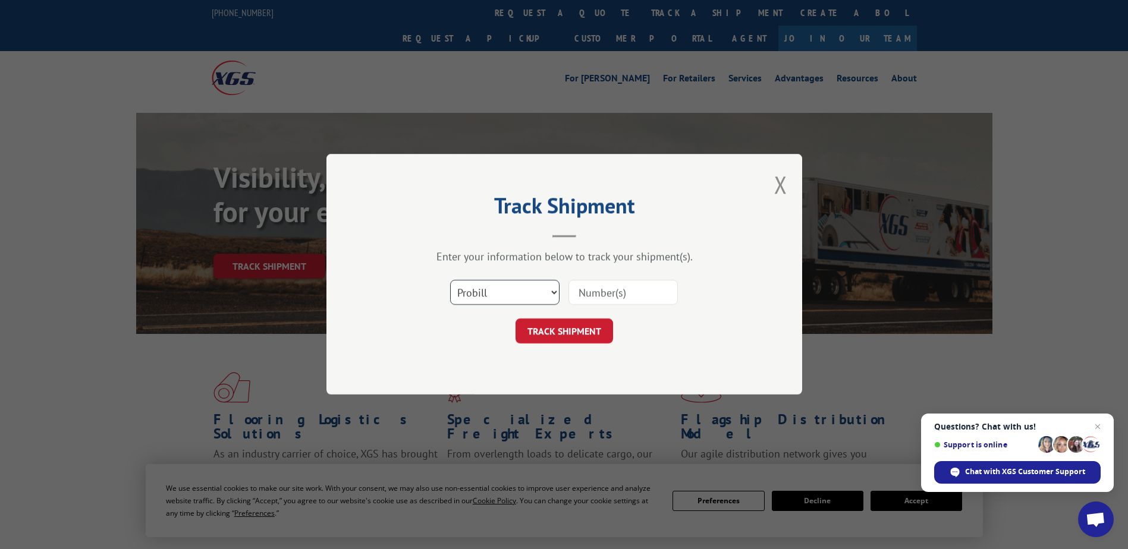
click at [474, 291] on select "Select category... Probill BOL PO" at bounding box center [504, 293] width 109 height 25
select select "bol"
click at [450, 281] on select "Select category... Probill BOL PO" at bounding box center [504, 293] width 109 height 25
click at [594, 295] on input at bounding box center [622, 293] width 109 height 25
type input "2131236"
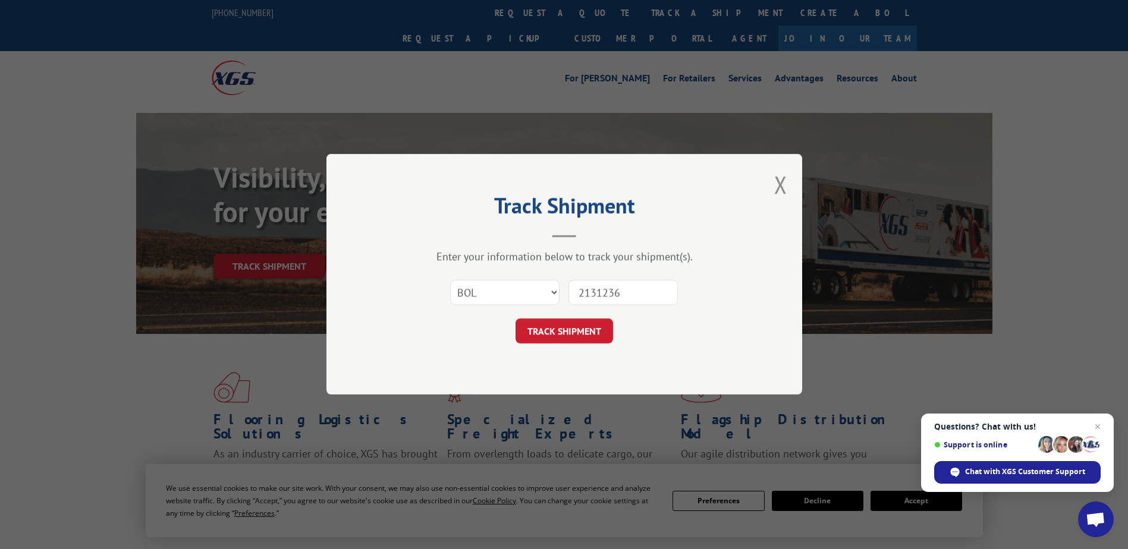
click button "TRACK SHIPMENT" at bounding box center [565, 331] width 98 height 25
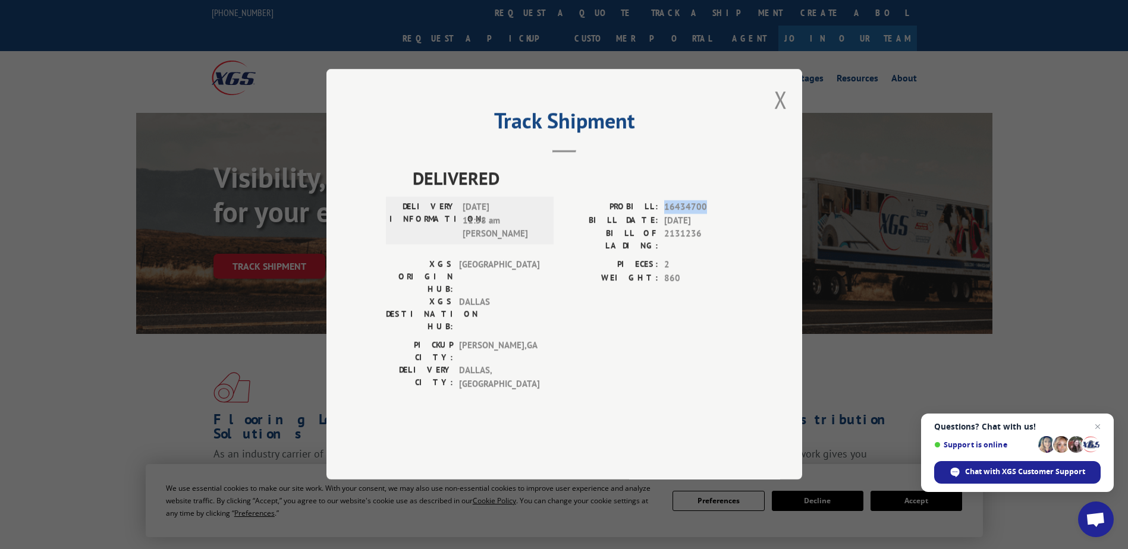
drag, startPoint x: 665, startPoint y: 243, endPoint x: 719, endPoint y: 241, distance: 54.1
click at [719, 215] on span "16434700" at bounding box center [703, 208] width 78 height 14
drag, startPoint x: 719, startPoint y: 241, endPoint x: 696, endPoint y: 242, distance: 22.6
copy span "16434700"
click at [786, 115] on button "Close modal" at bounding box center [780, 100] width 13 height 32
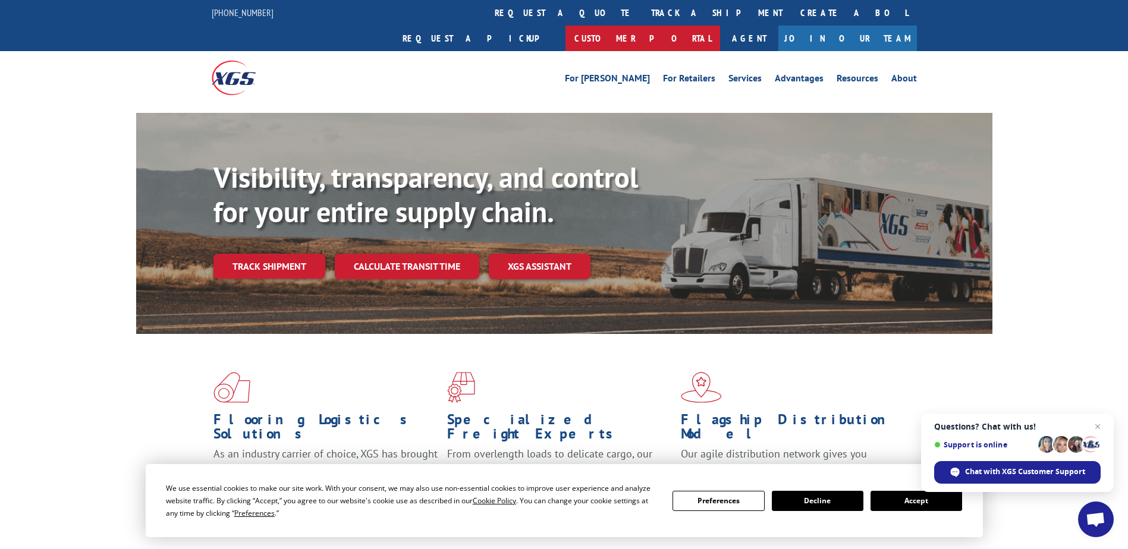
click at [720, 26] on link "Customer Portal" at bounding box center [642, 39] width 155 height 26
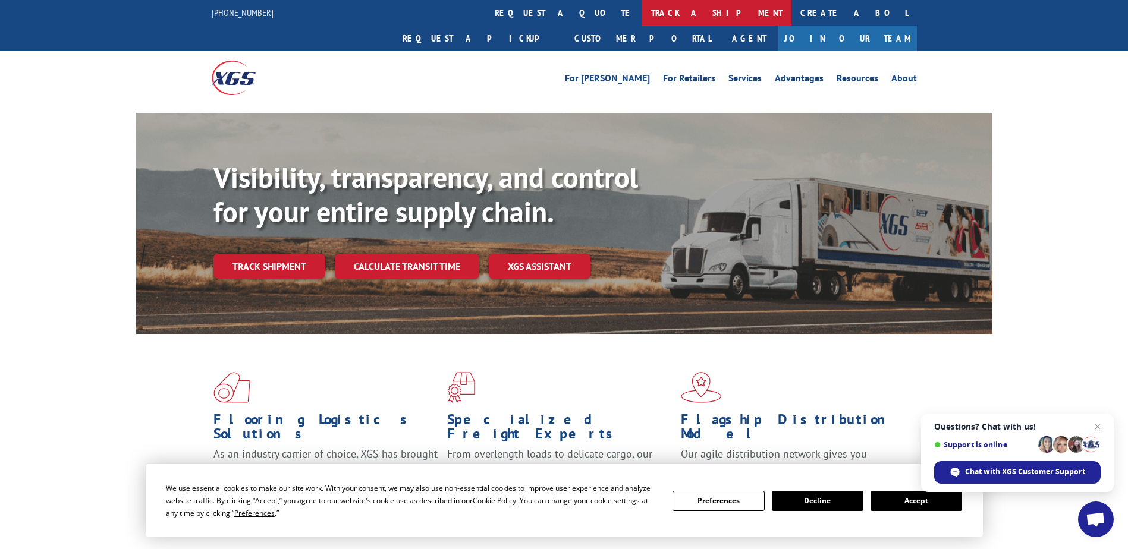
click at [642, 18] on link "track a shipment" at bounding box center [716, 13] width 149 height 26
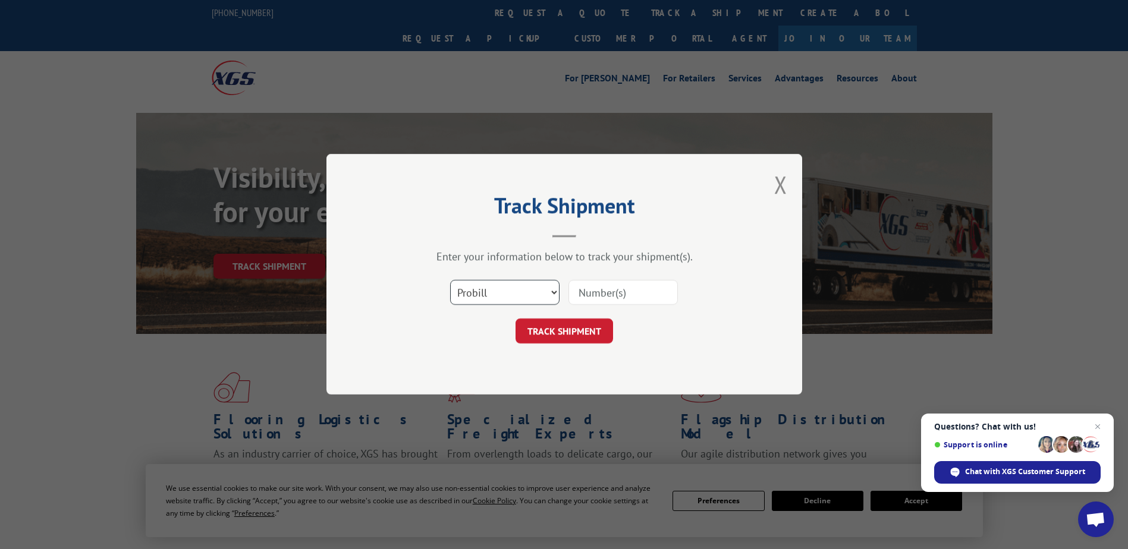
click at [487, 296] on select "Select category... Probill BOL PO" at bounding box center [504, 293] width 109 height 25
select select "bol"
click at [450, 281] on select "Select category... Probill BOL PO" at bounding box center [504, 293] width 109 height 25
click at [582, 301] on input at bounding box center [622, 293] width 109 height 25
type input "2158443"
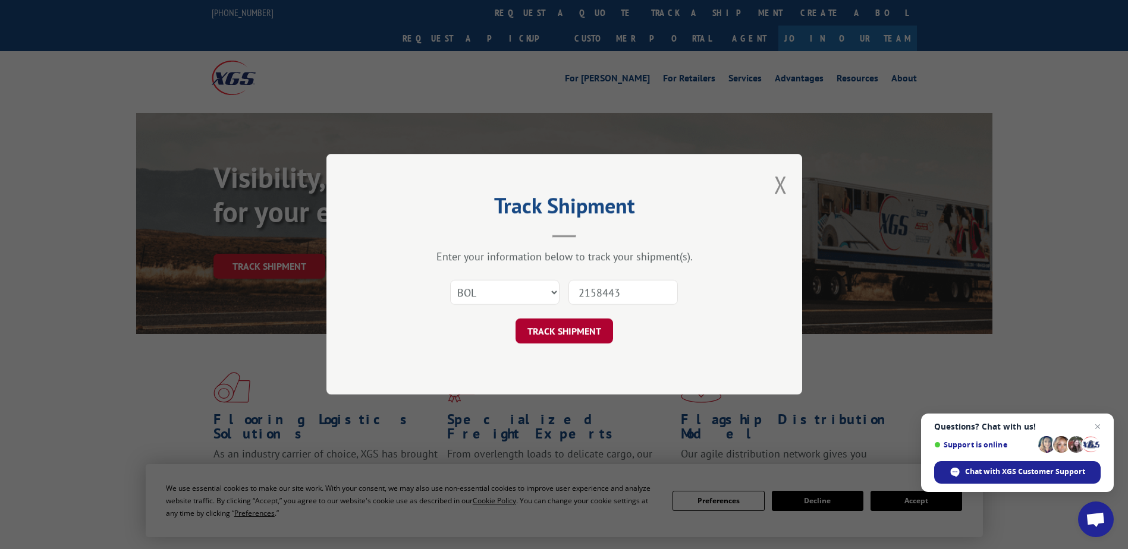
click at [558, 332] on button "TRACK SHIPMENT" at bounding box center [565, 331] width 98 height 25
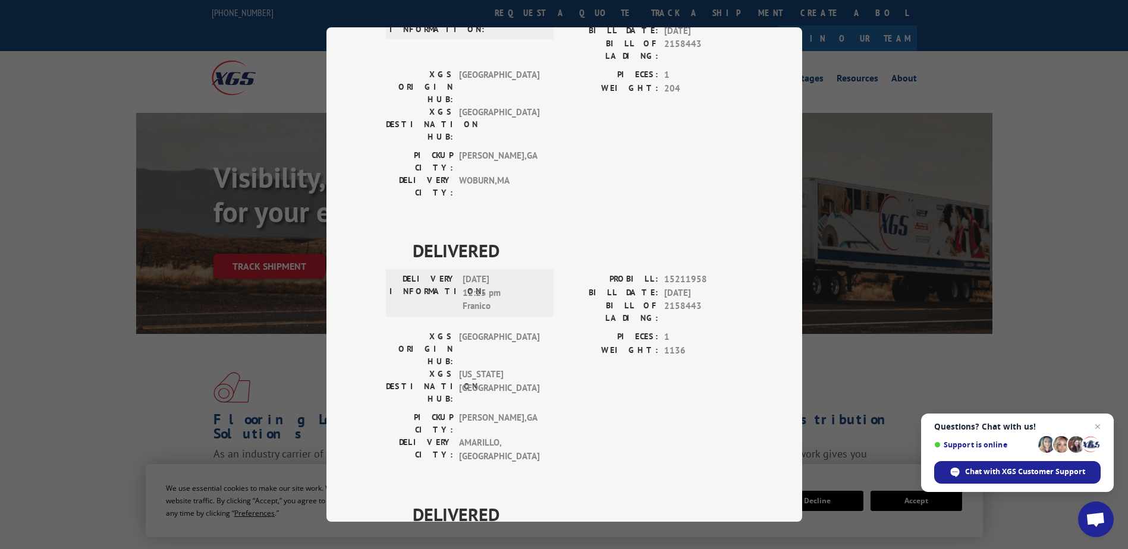
scroll to position [178, 0]
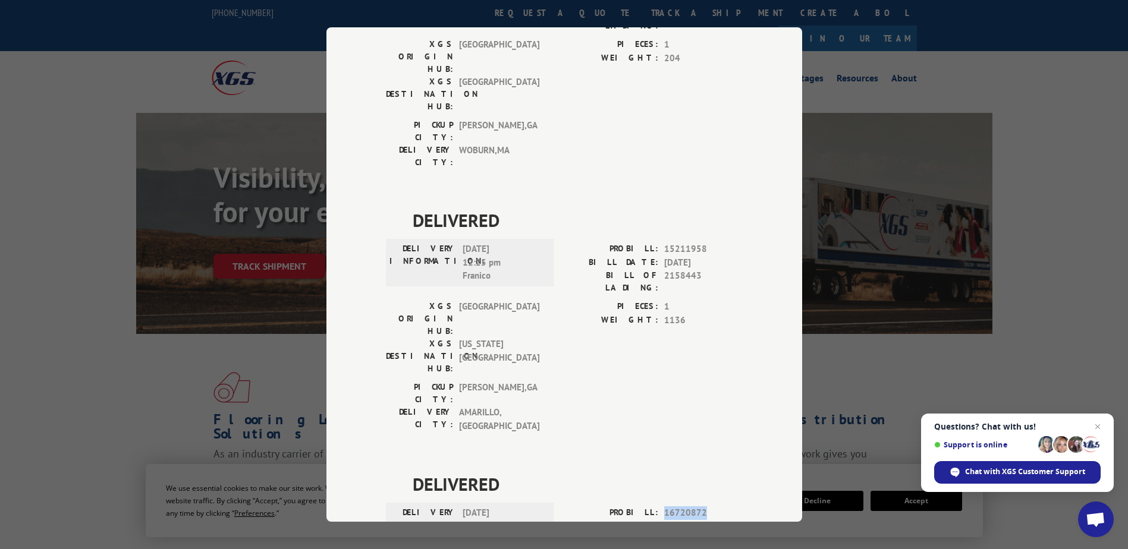
drag, startPoint x: 659, startPoint y: 367, endPoint x: 728, endPoint y: 367, distance: 69.0
click at [728, 507] on div "PROBILL: 16720872" at bounding box center [653, 514] width 178 height 14
drag, startPoint x: 728, startPoint y: 367, endPoint x: 695, endPoint y: 369, distance: 33.3
copy span "16720872"
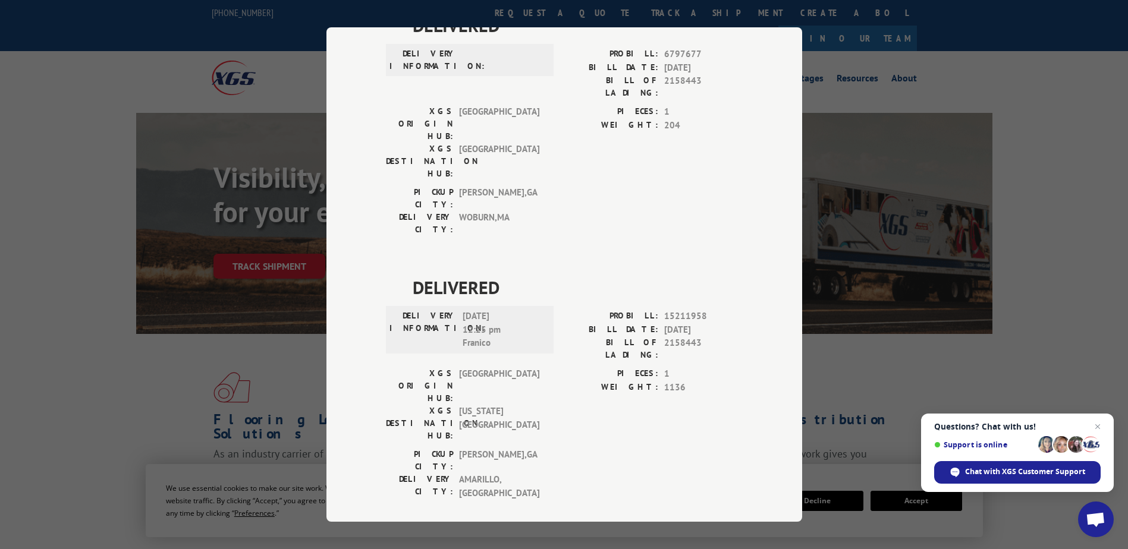
scroll to position [0, 0]
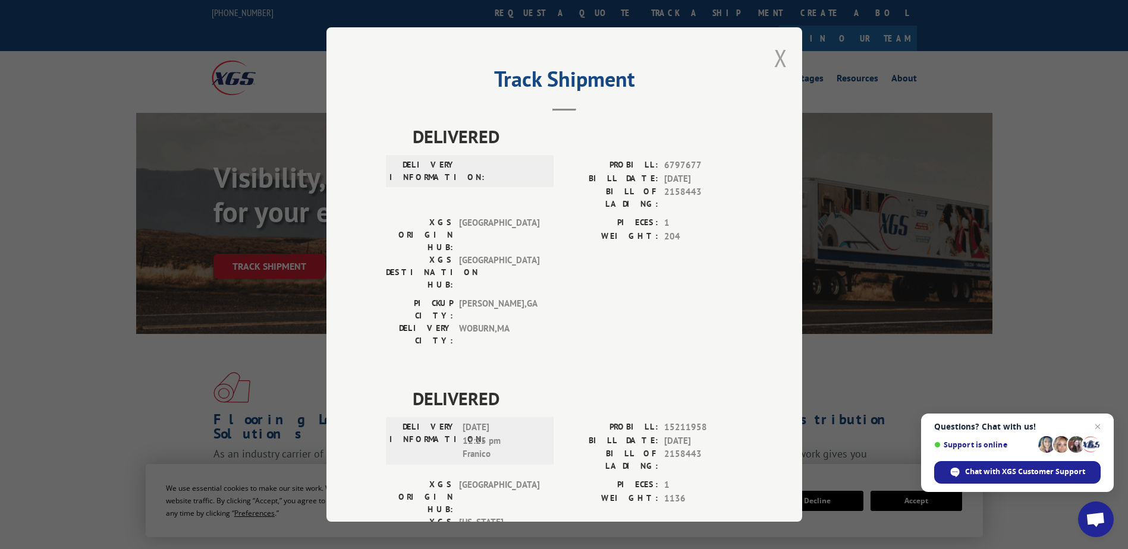
click at [774, 61] on button "Close modal" at bounding box center [780, 58] width 13 height 32
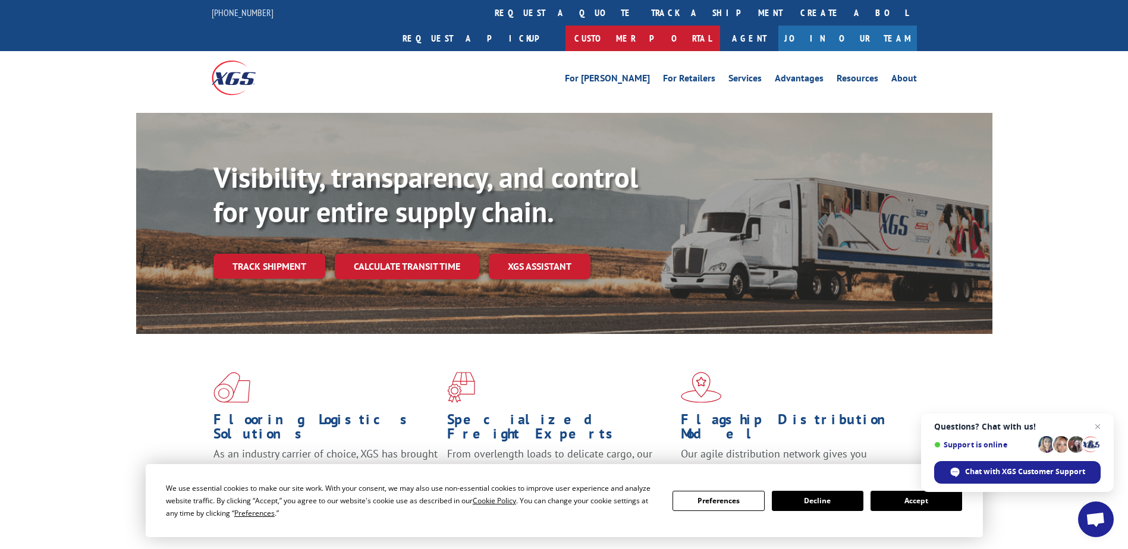
click at [720, 26] on link "Customer Portal" at bounding box center [642, 39] width 155 height 26
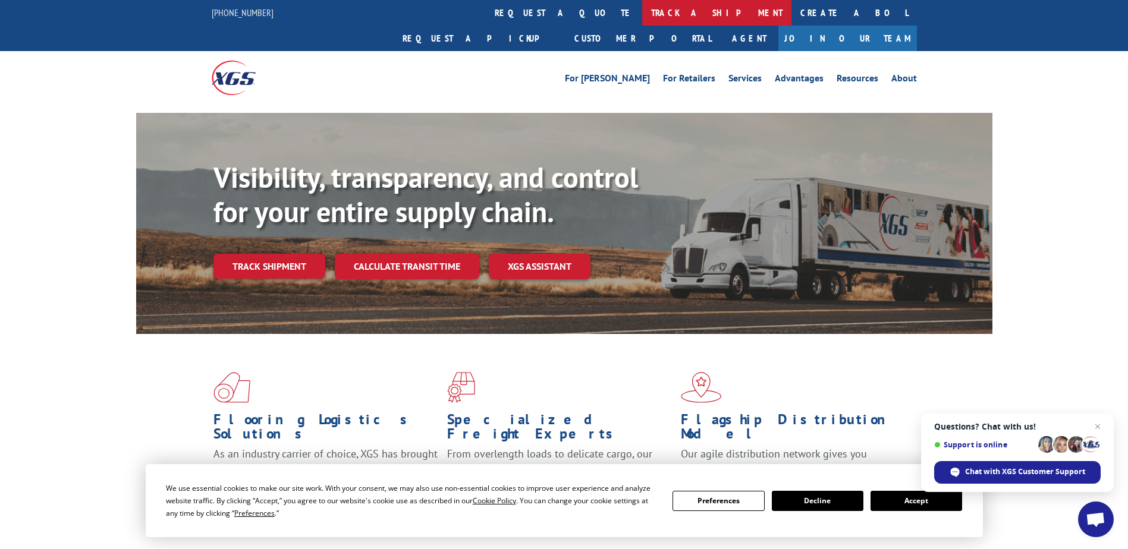
click at [642, 11] on link "track a shipment" at bounding box center [716, 13] width 149 height 26
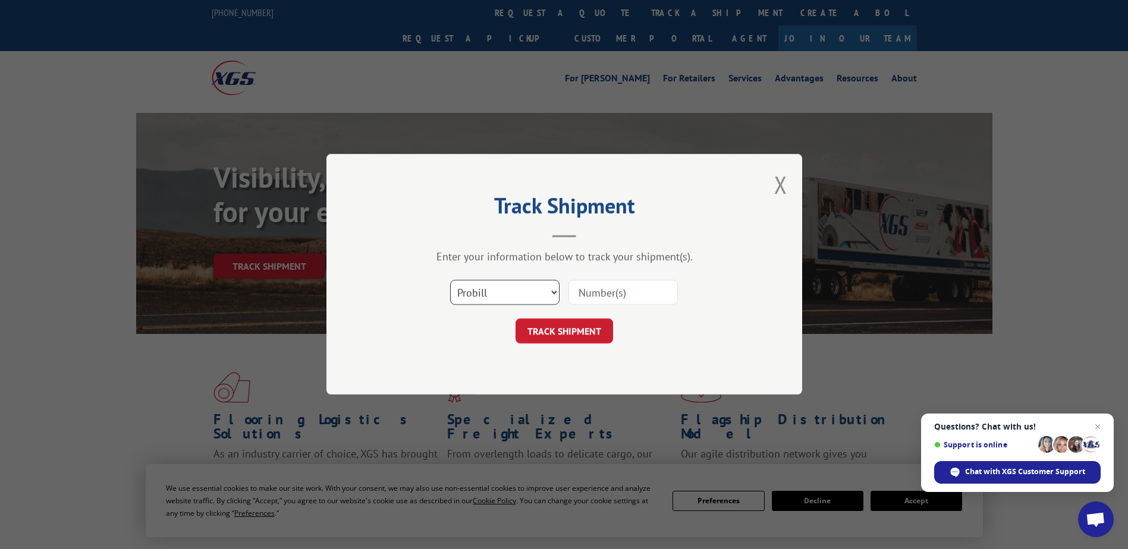
click at [539, 289] on select "Select category... Probill BOL PO" at bounding box center [504, 293] width 109 height 25
